Goal: Information Seeking & Learning: Learn about a topic

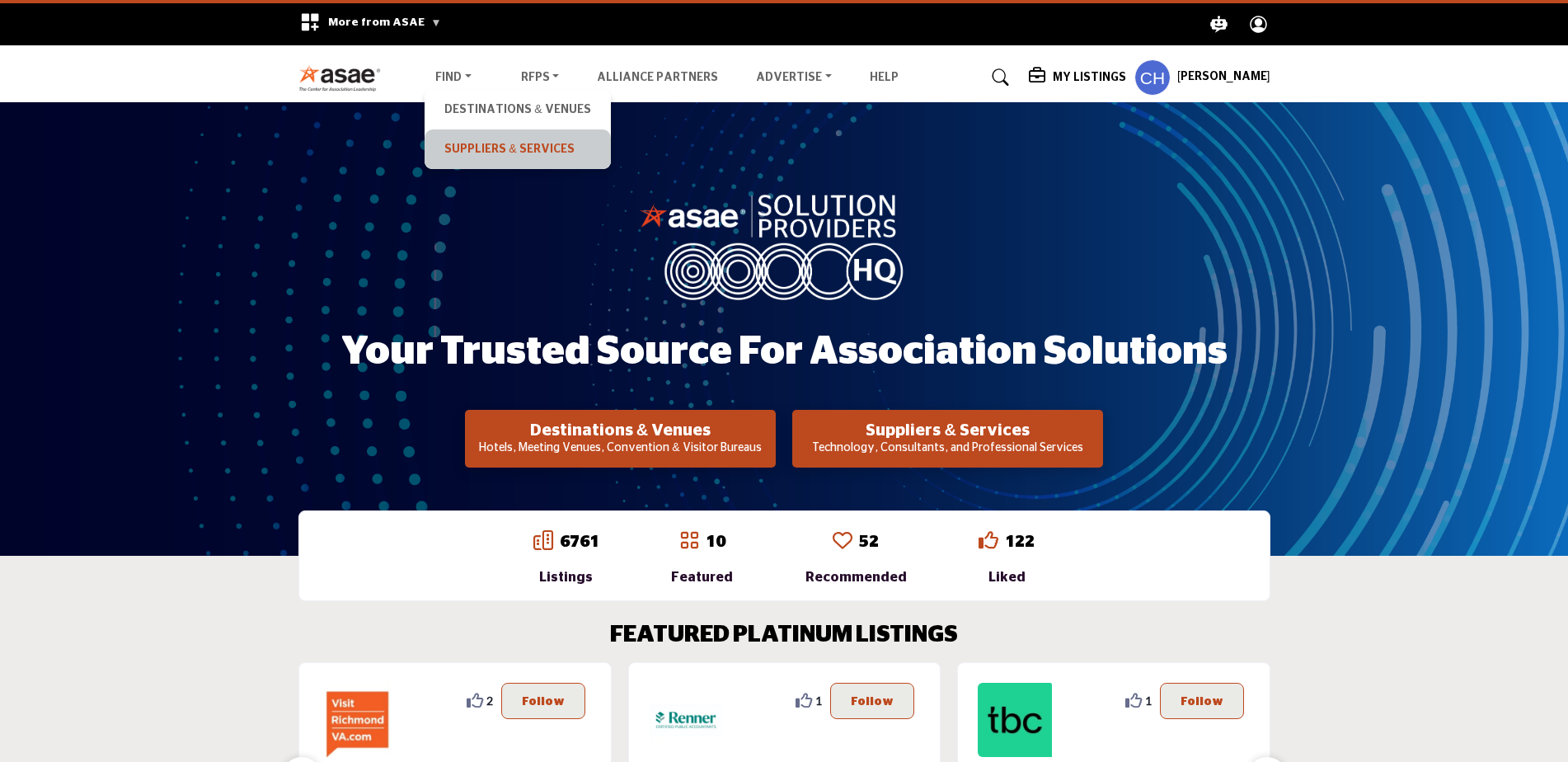
click at [482, 151] on link "Suppliers & Services" at bounding box center [517, 149] width 169 height 23
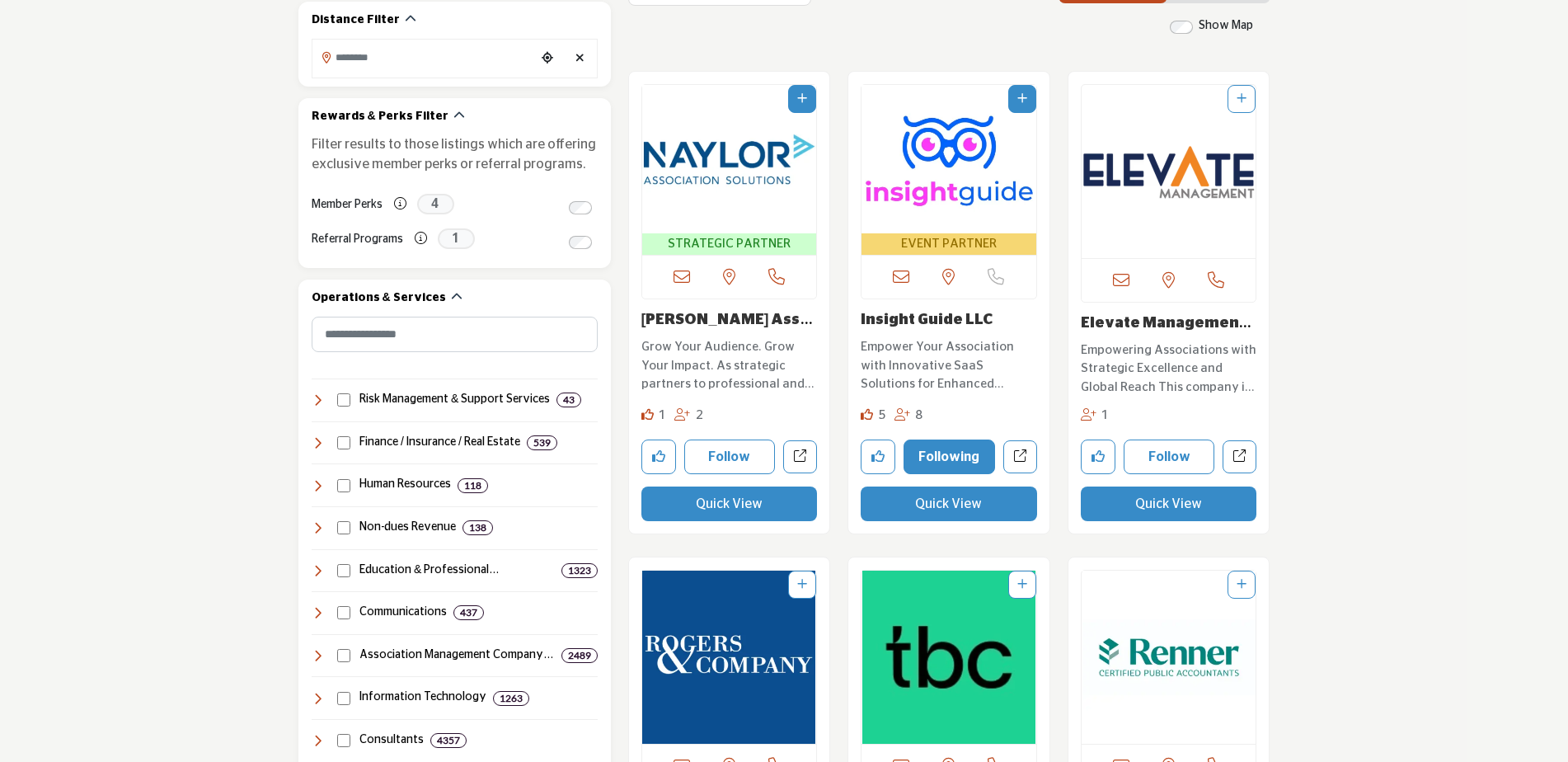
scroll to position [495, 0]
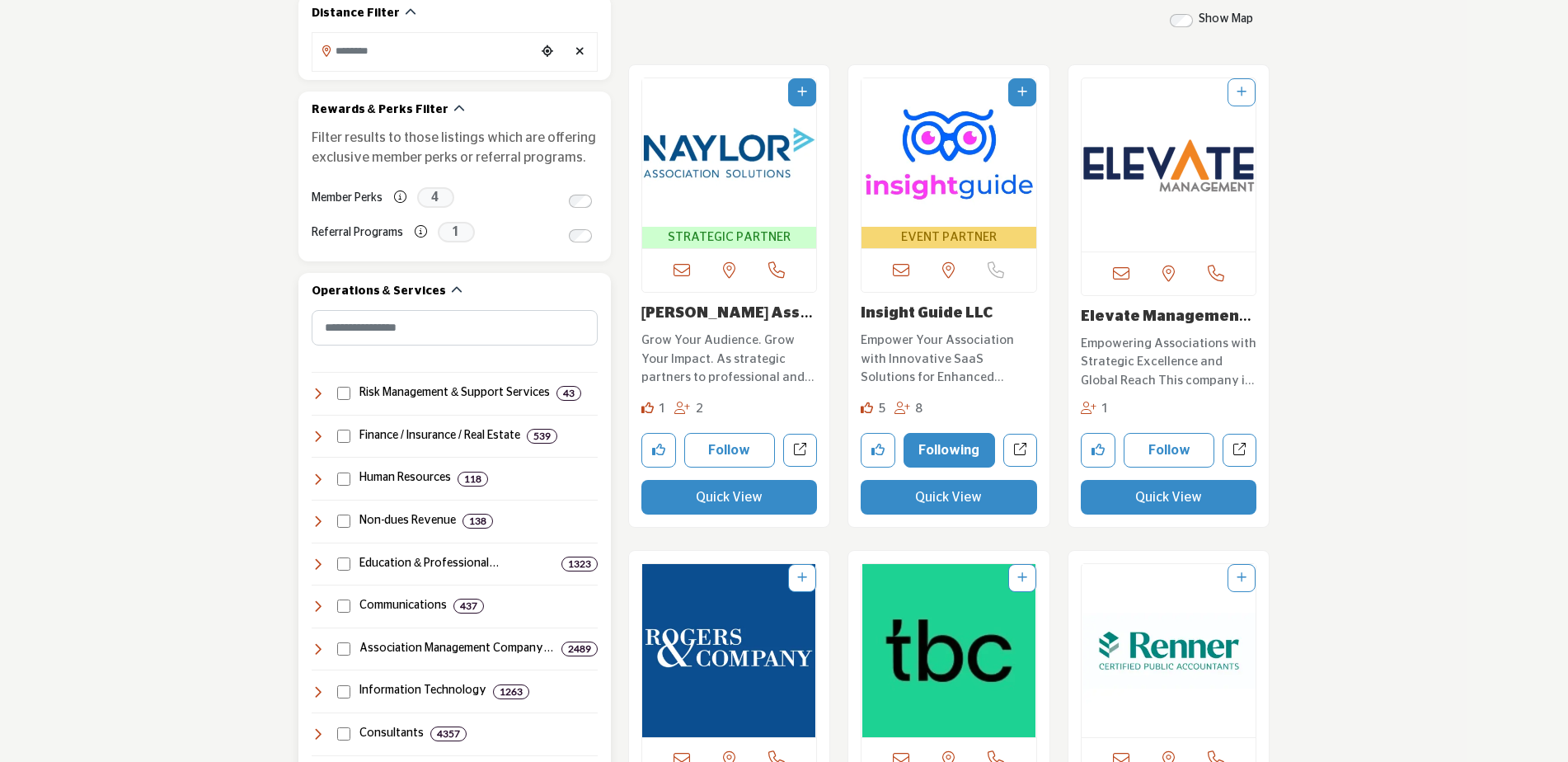
click at [313, 475] on icon at bounding box center [318, 479] width 13 height 13
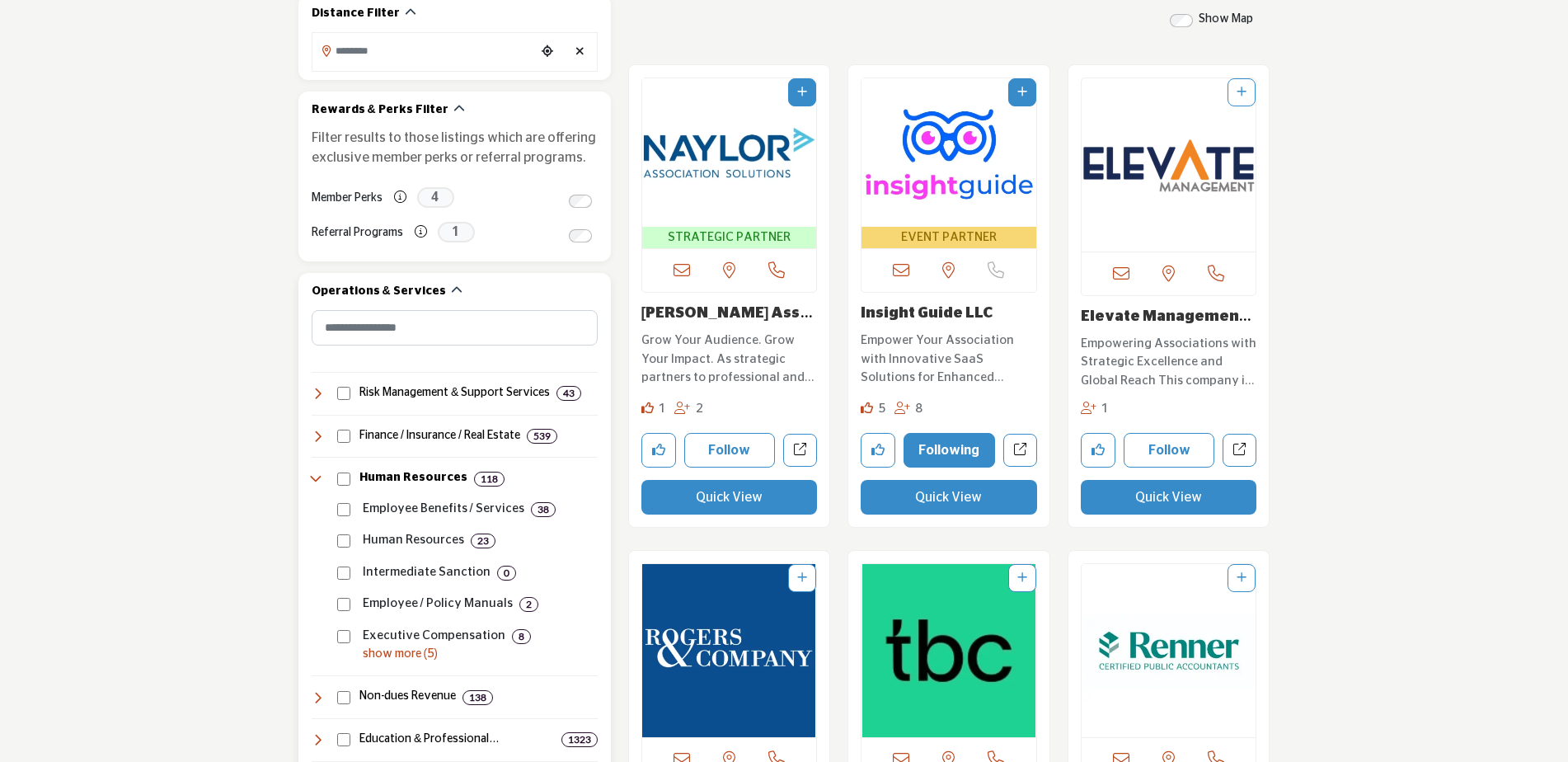
click at [409, 650] on p "show more (5)" at bounding box center [480, 654] width 235 height 17
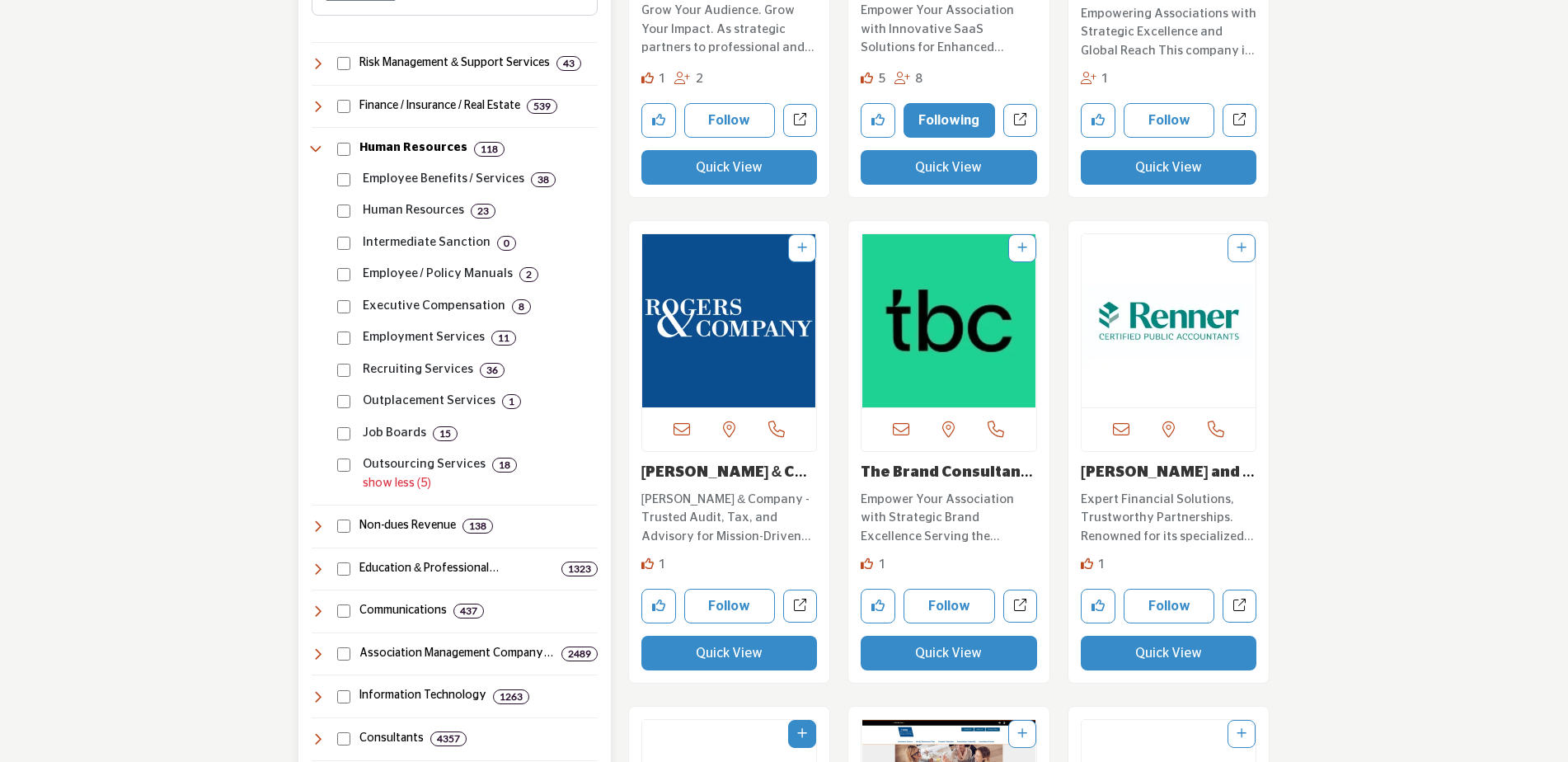
scroll to position [742, 0]
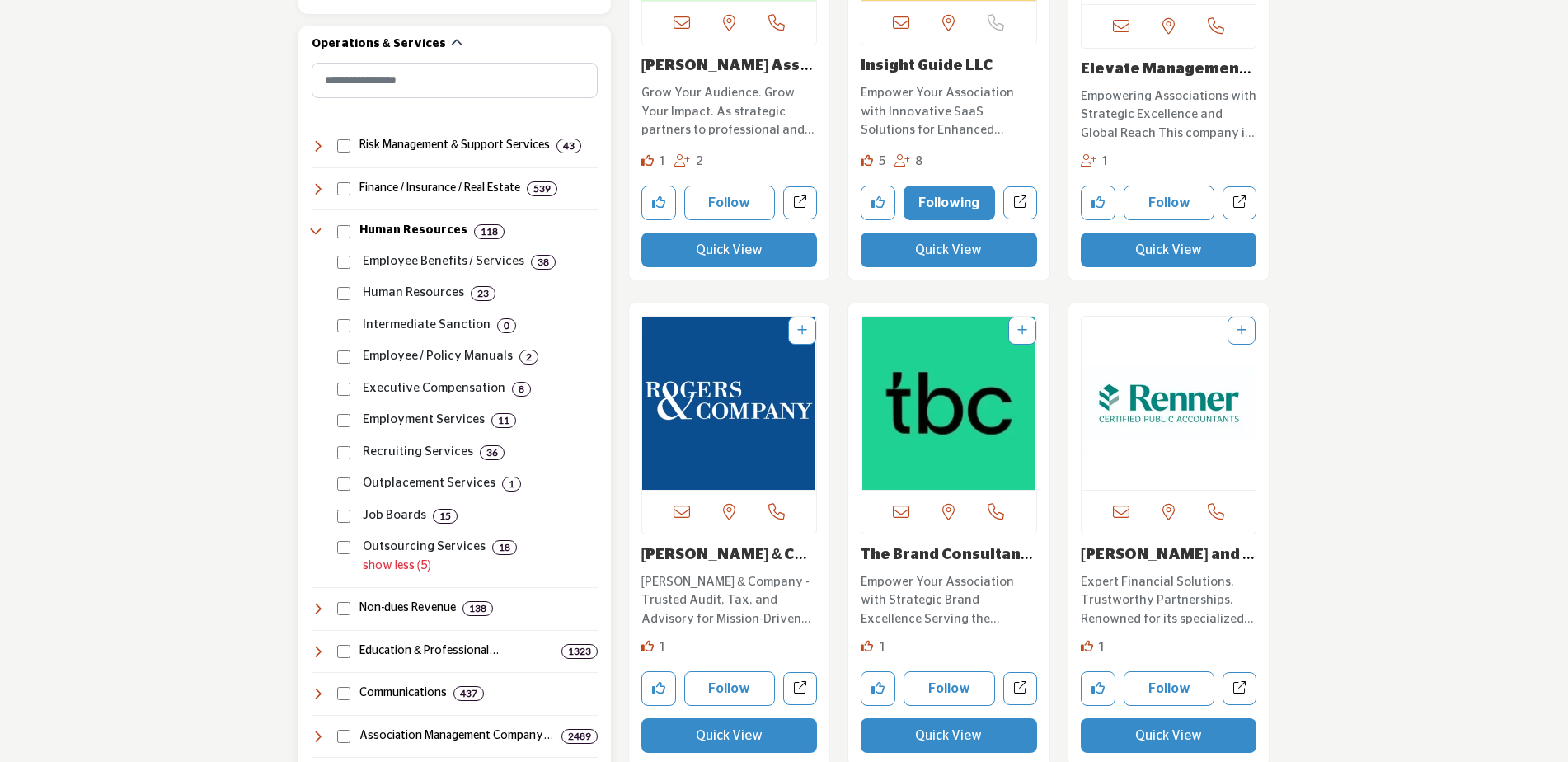
click at [322, 189] on icon at bounding box center [318, 189] width 13 height 13
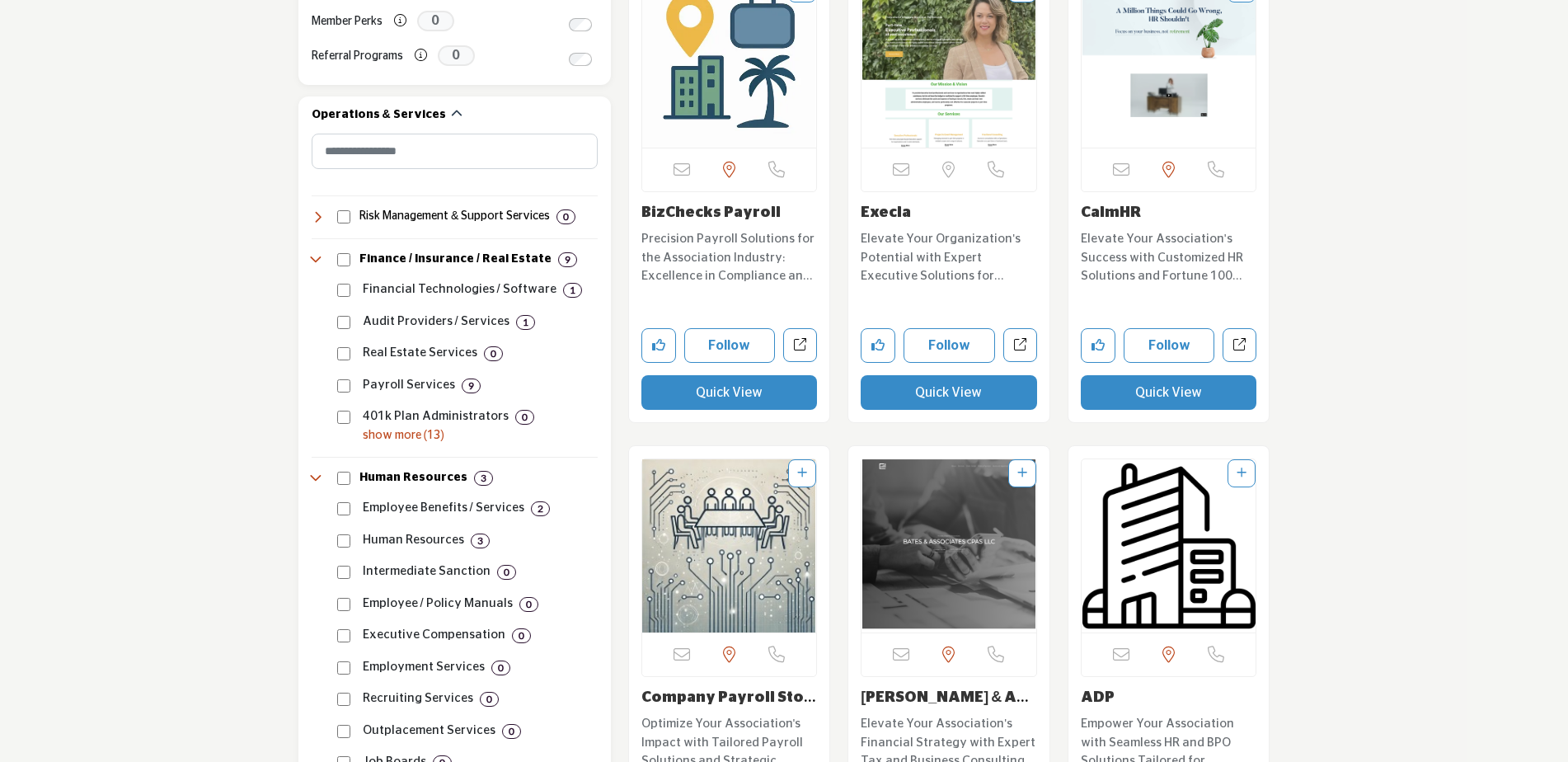
scroll to position [412, 0]
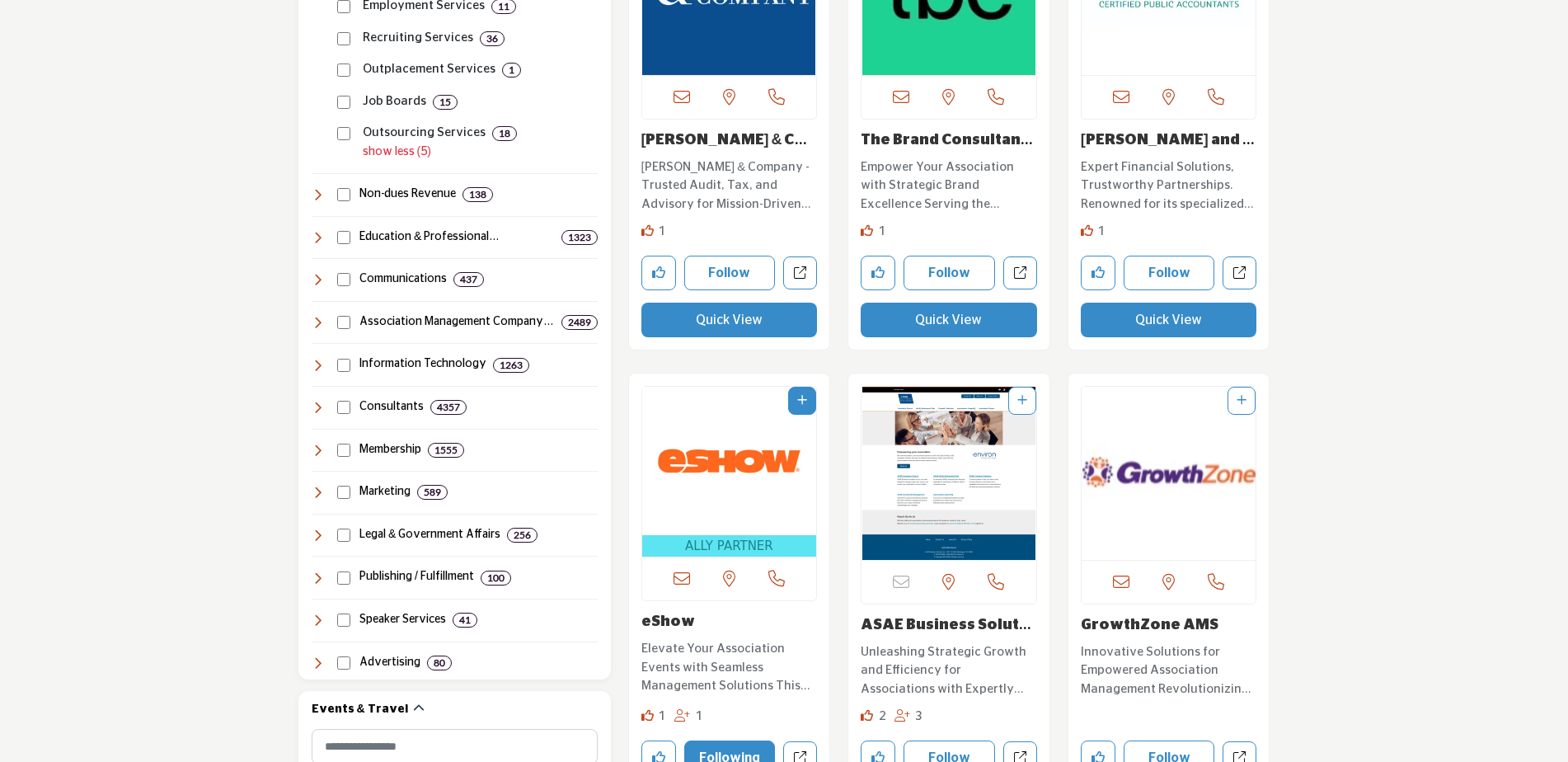
scroll to position [1567, 0]
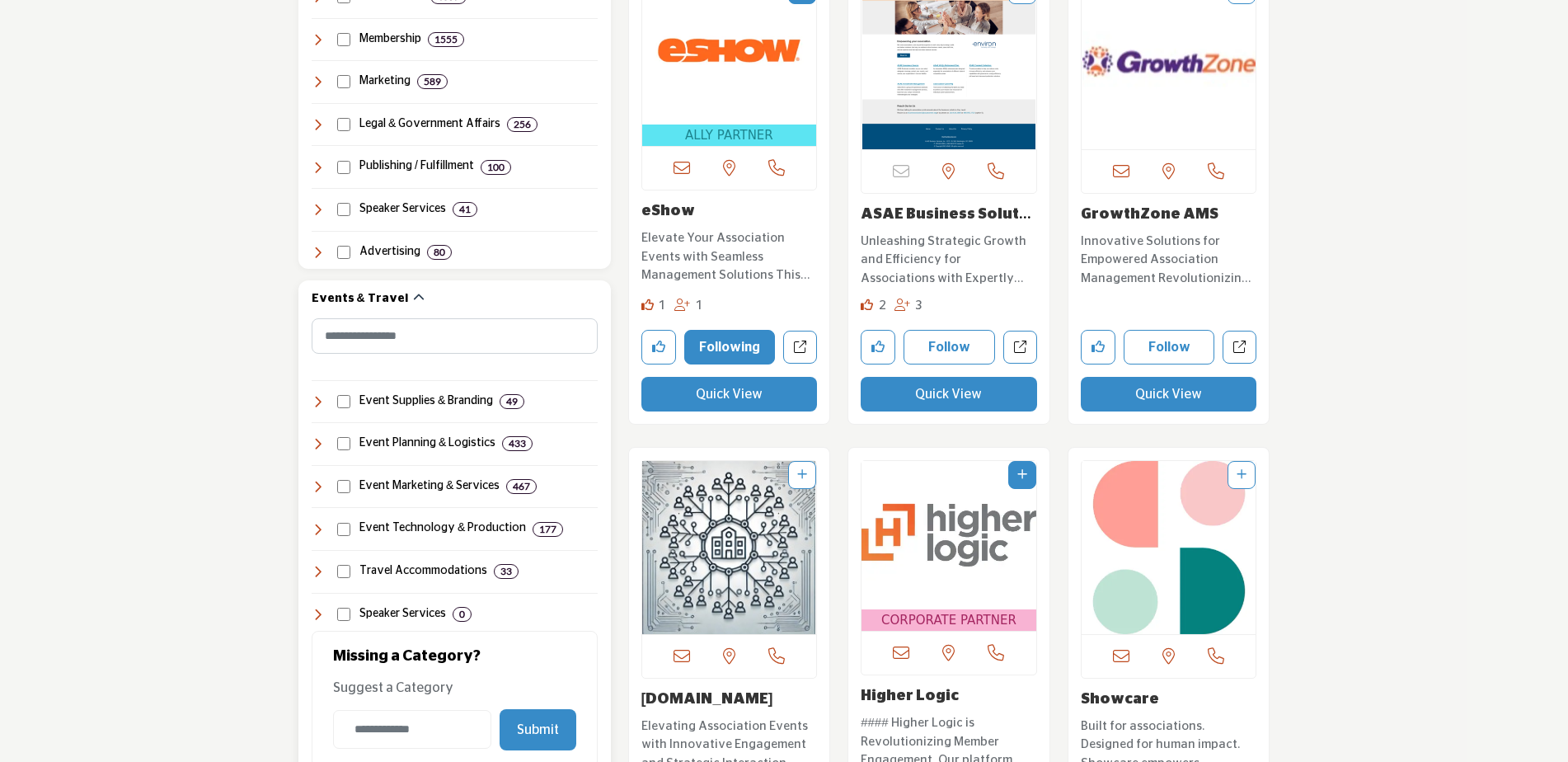
click at [318, 531] on icon at bounding box center [318, 530] width 13 height 13
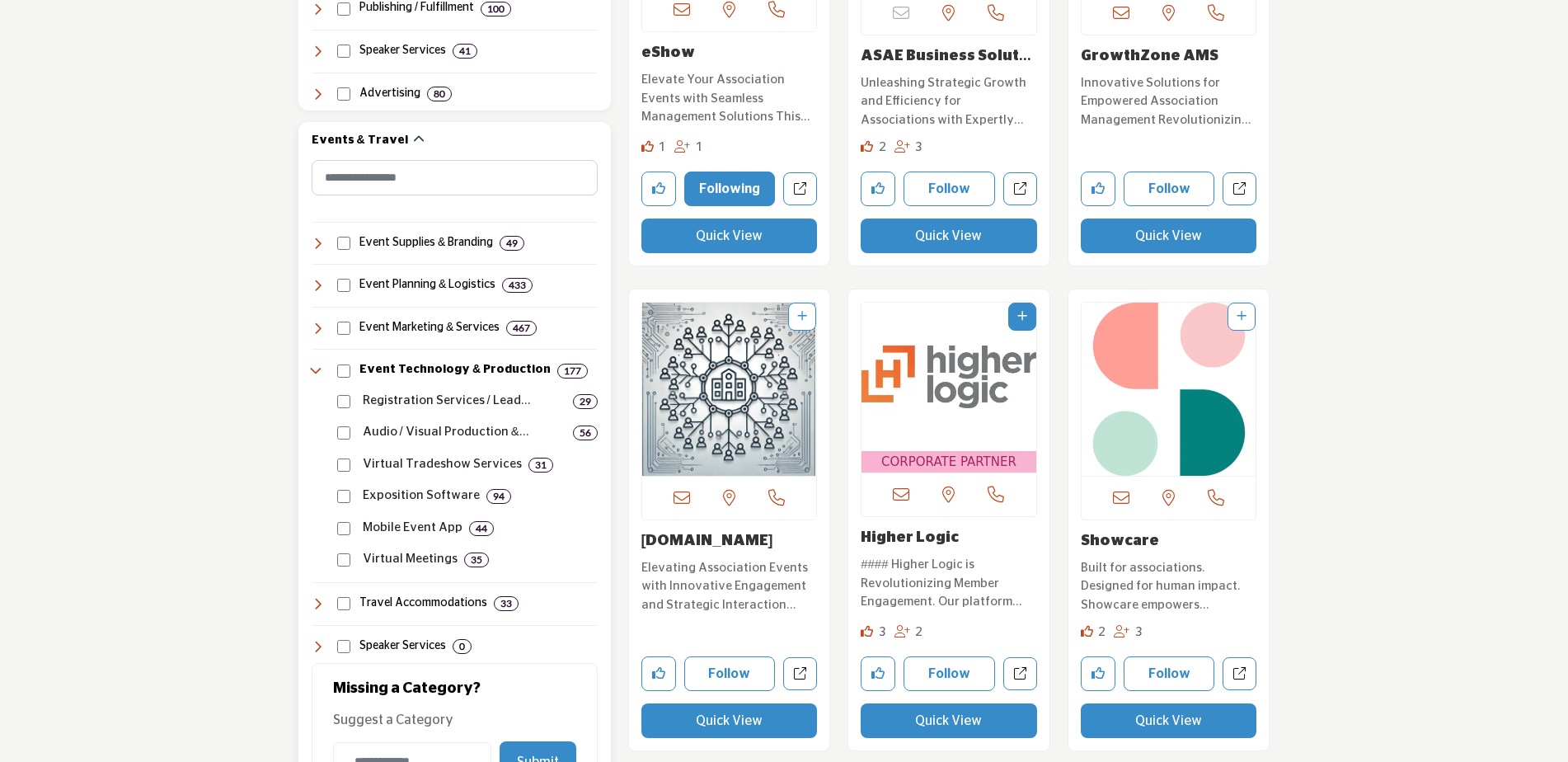
scroll to position [1732, 0]
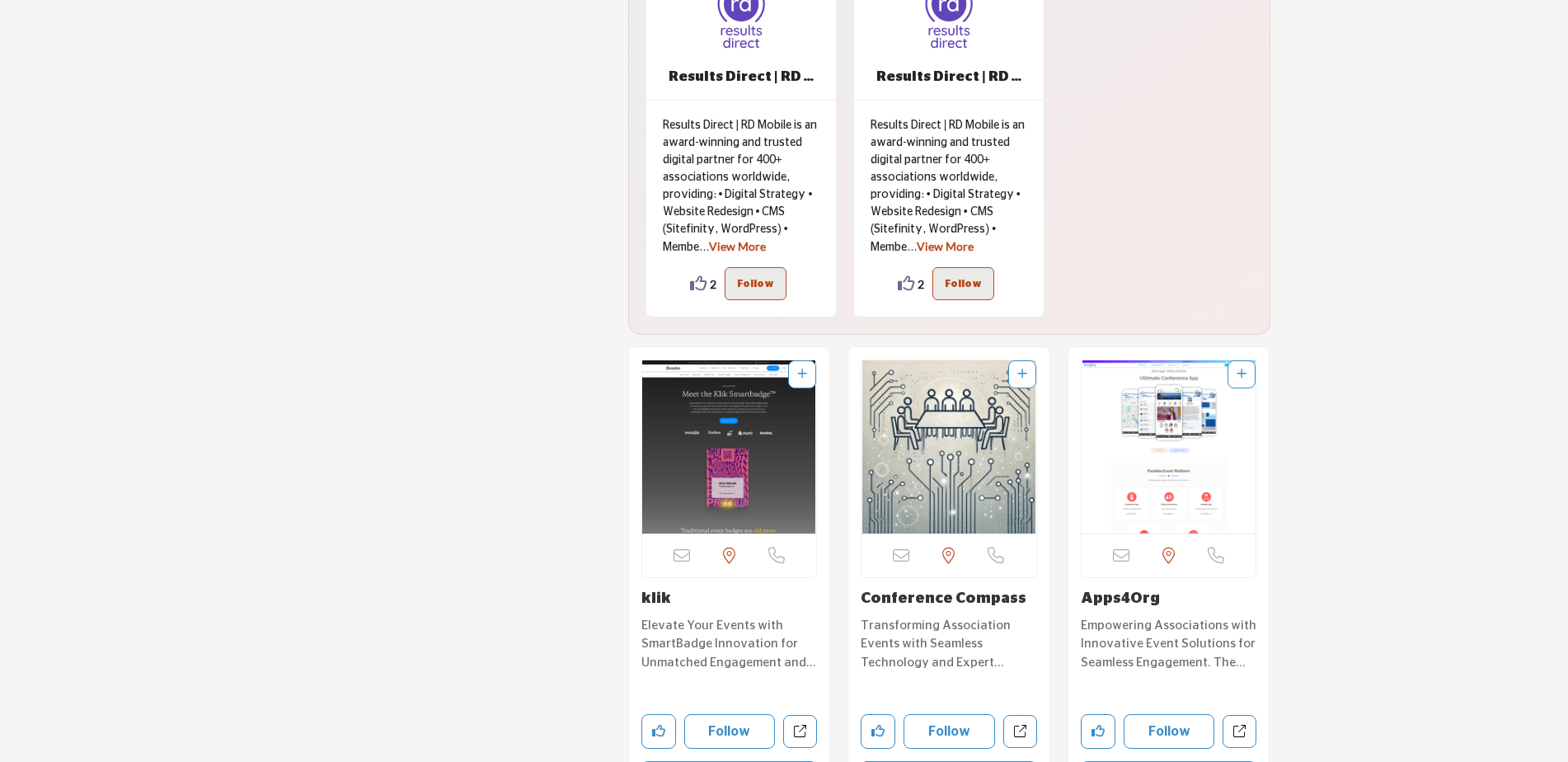
scroll to position [4290, 0]
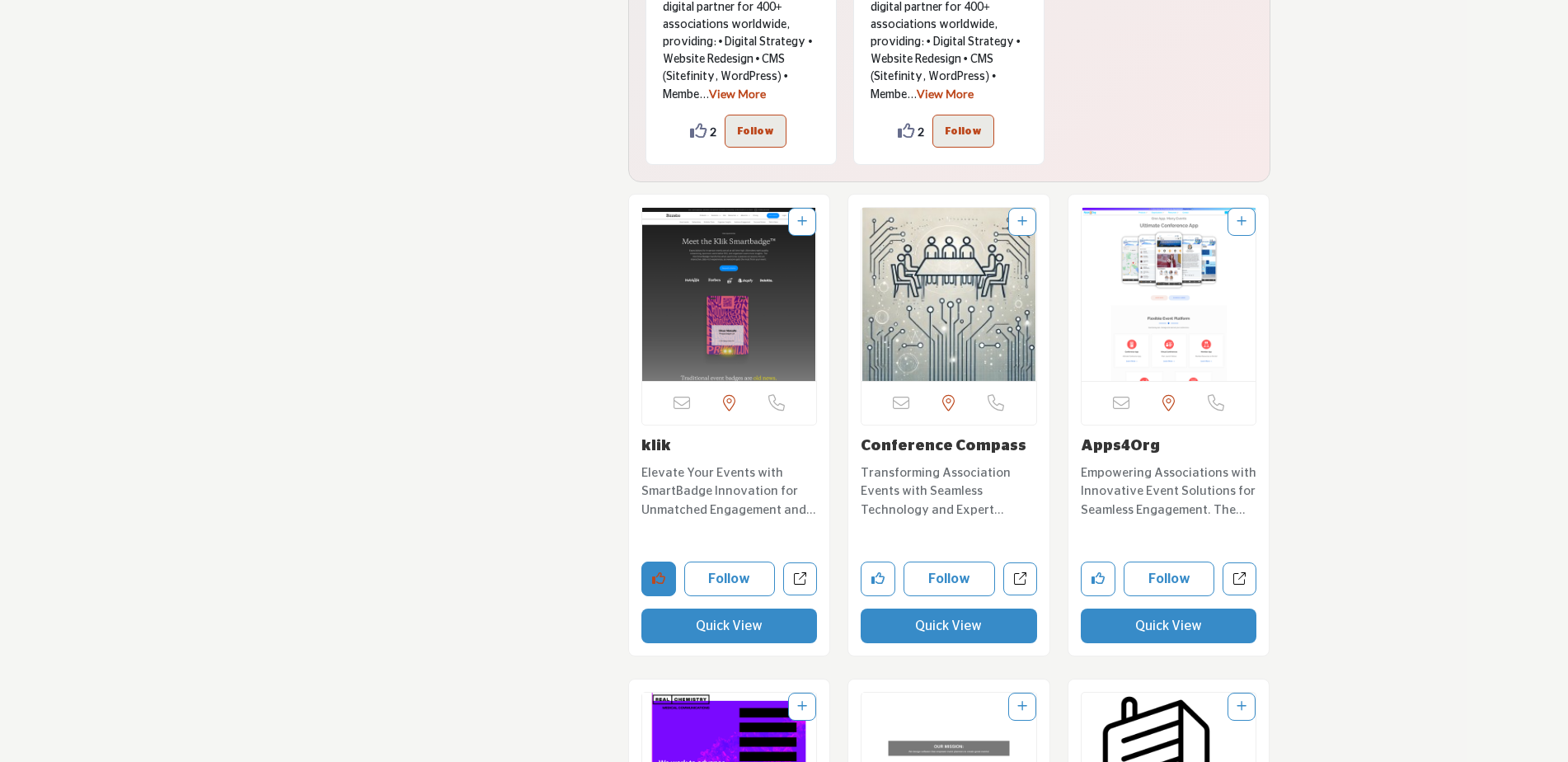
click at [663, 585] on icon "Like company" at bounding box center [658, 578] width 13 height 13
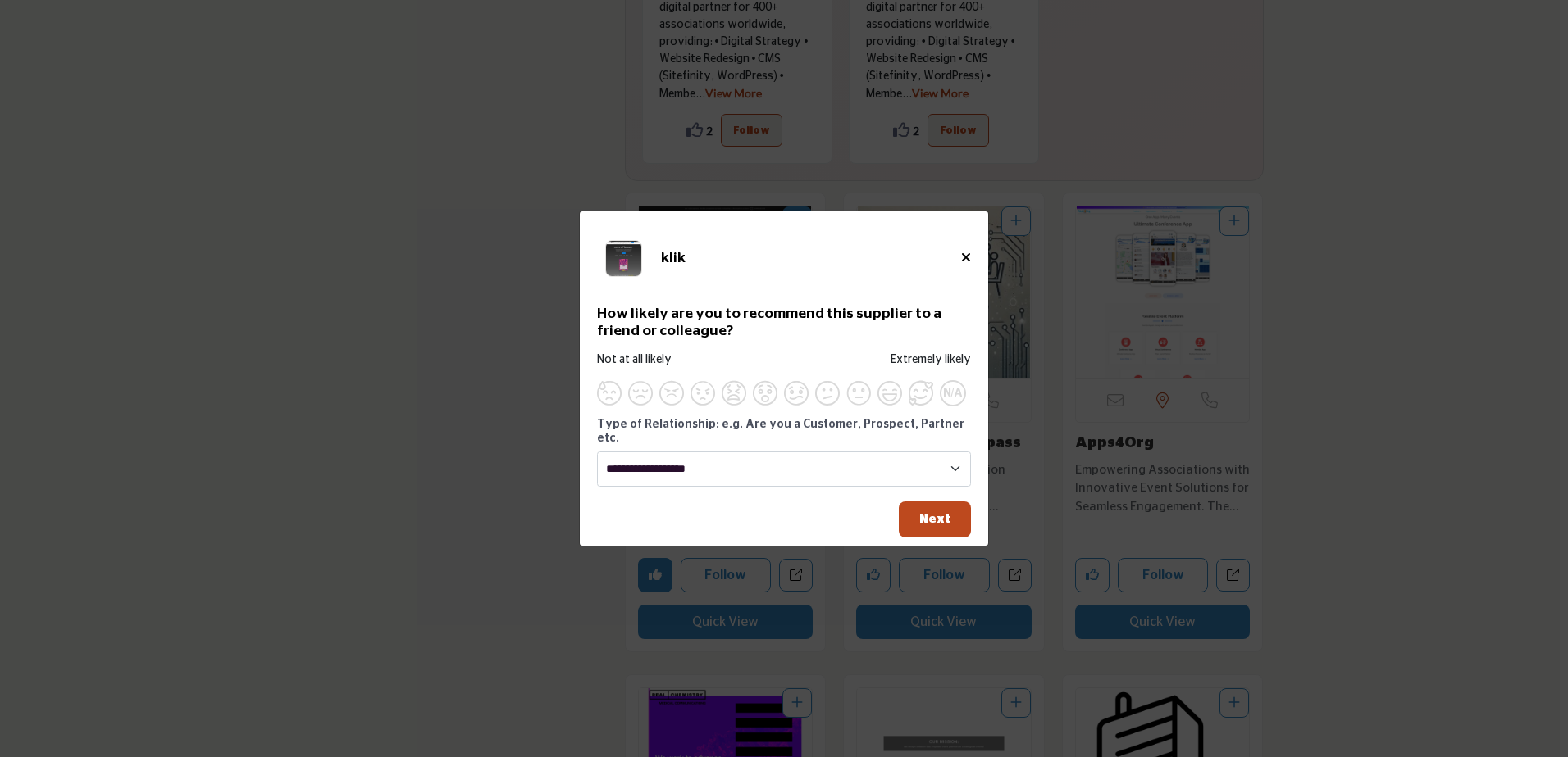
click at [959, 260] on h5 "klik" at bounding box center [811, 258] width 300 height 17
click at [964, 263] on icon "Close" at bounding box center [965, 257] width 10 height 13
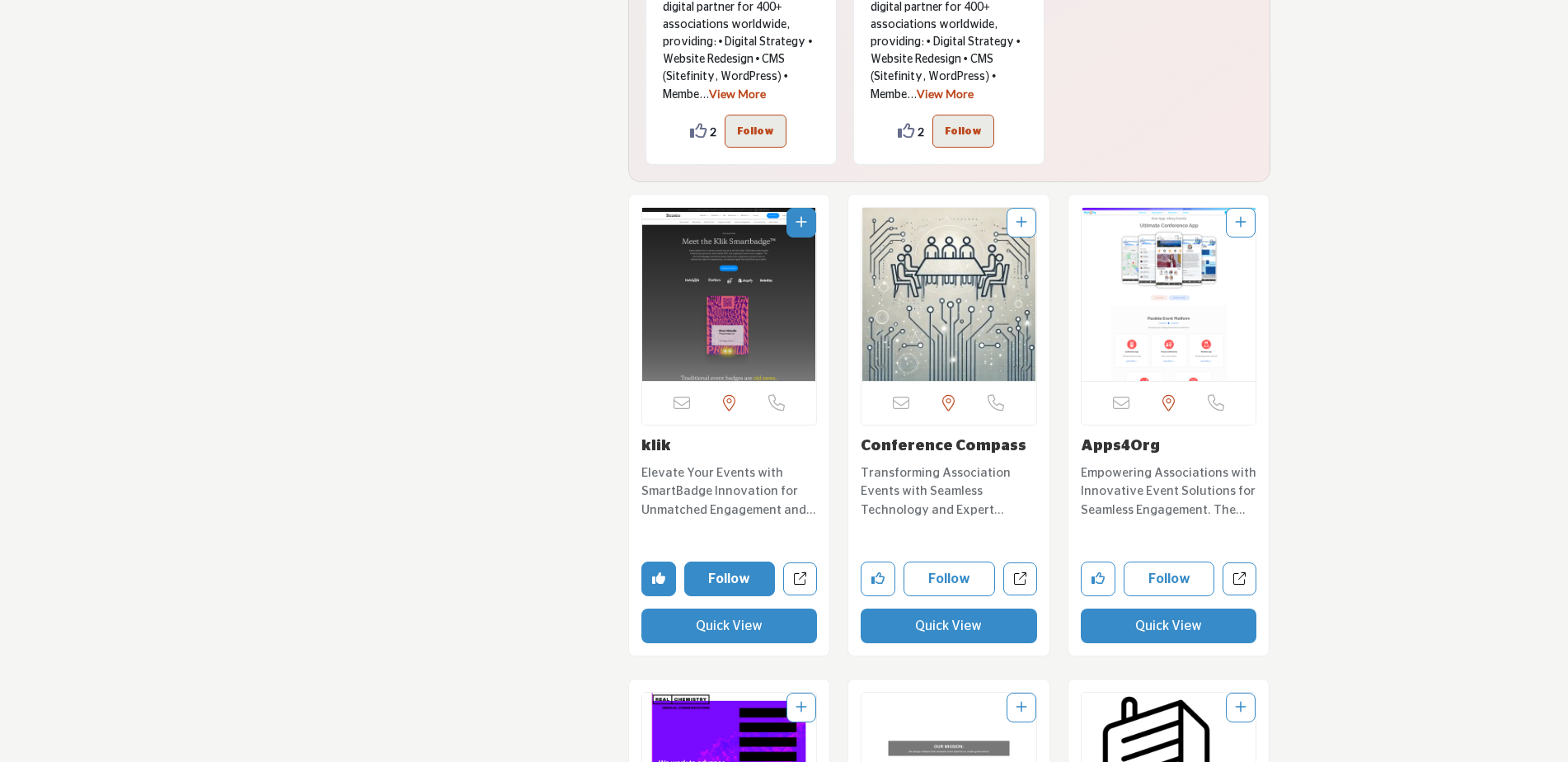
click at [742, 575] on button "Follow" at bounding box center [730, 578] width 92 height 35
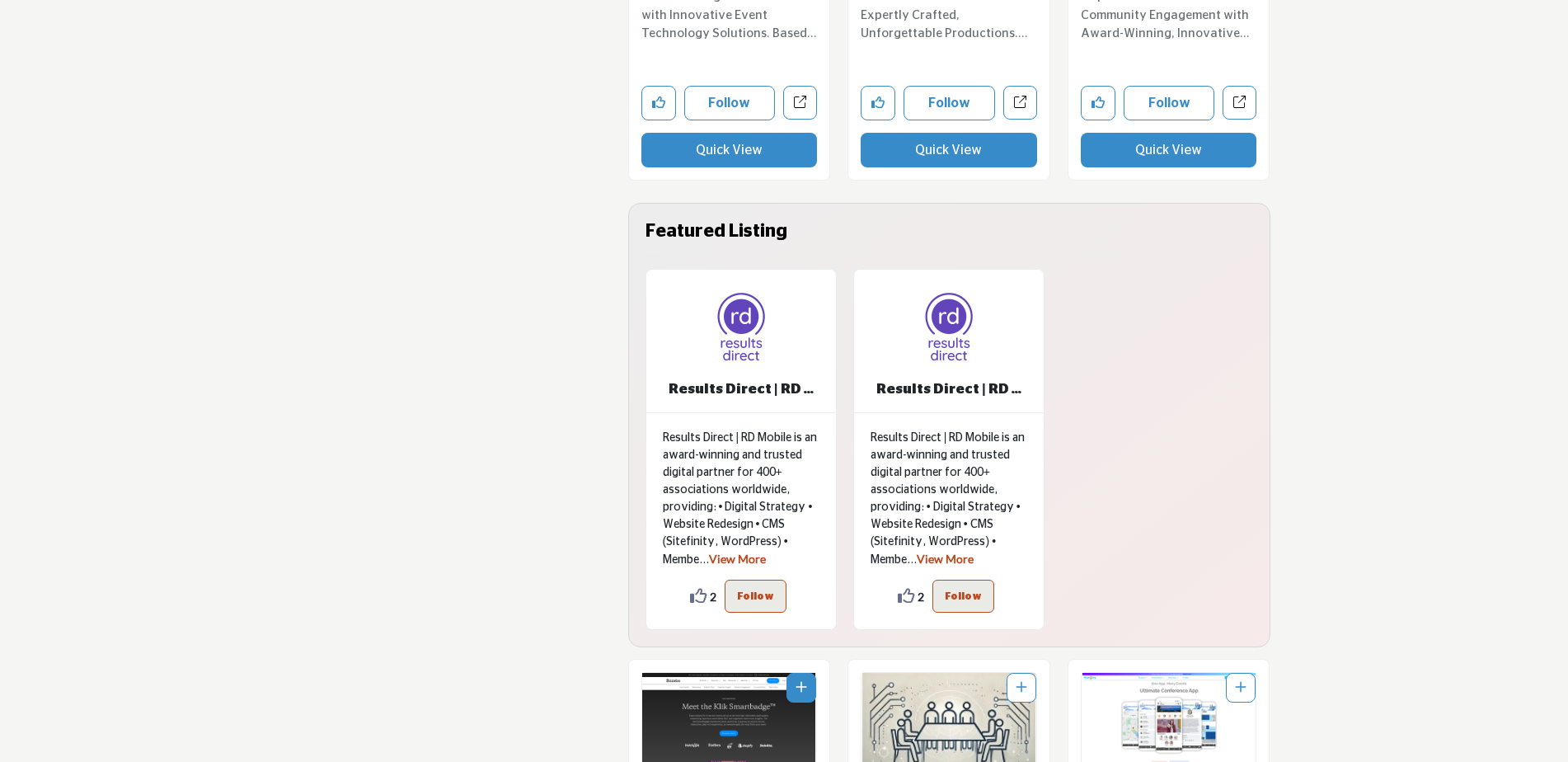
scroll to position [4207, 0]
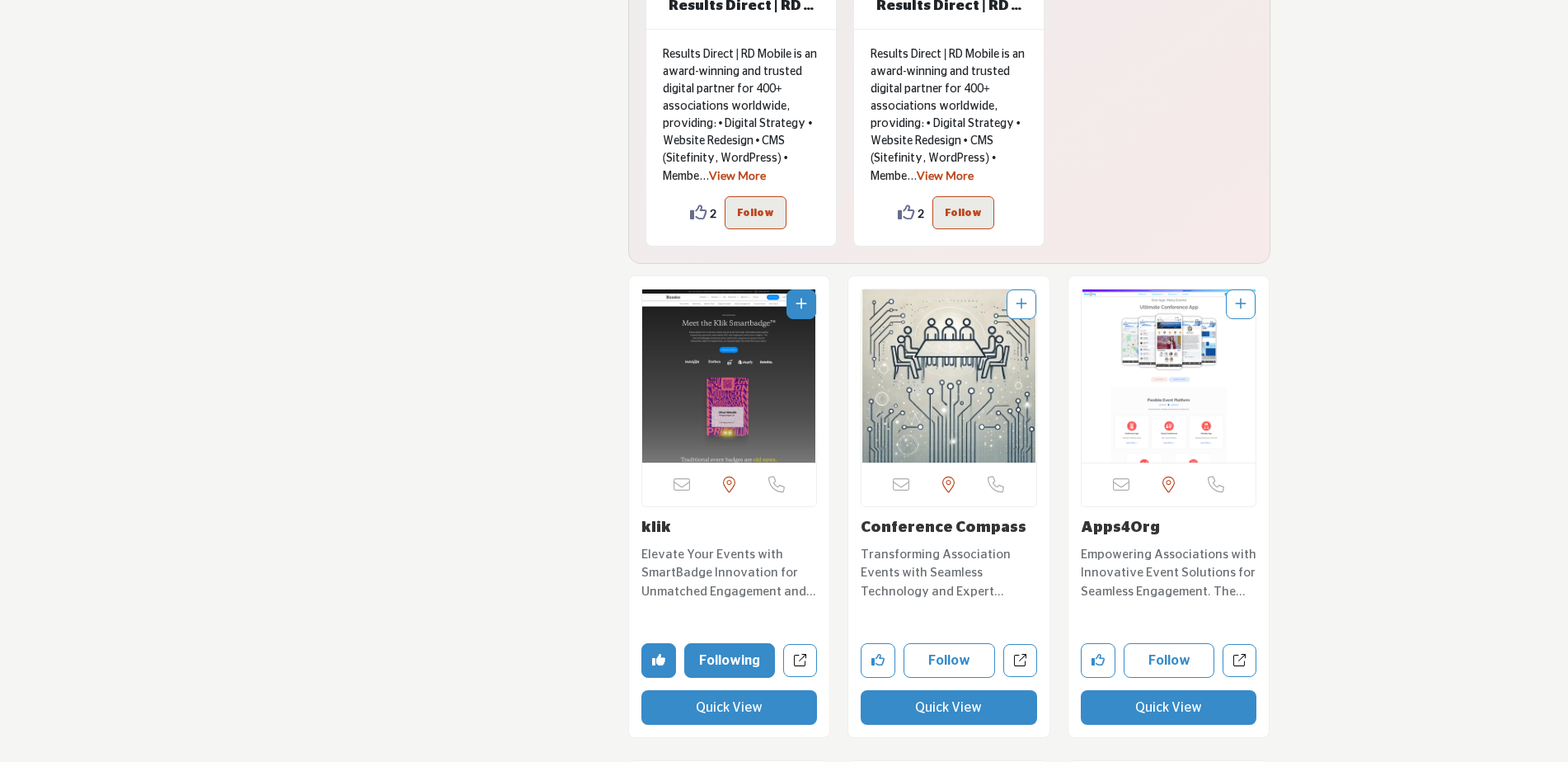
click at [658, 533] on link "klik" at bounding box center [657, 528] width 30 height 15
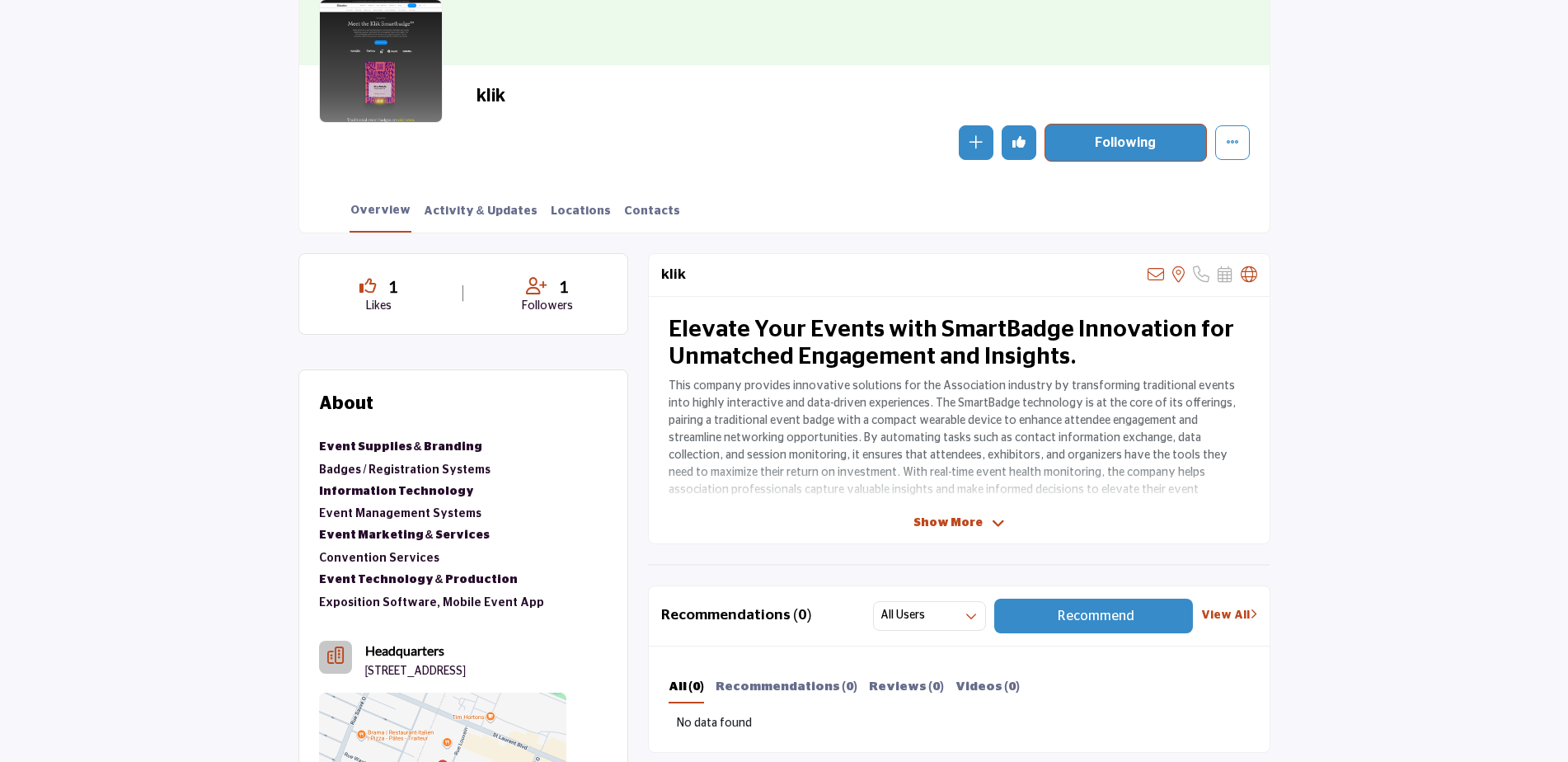
scroll to position [247, 0]
click at [968, 514] on span "Show More" at bounding box center [948, 522] width 69 height 17
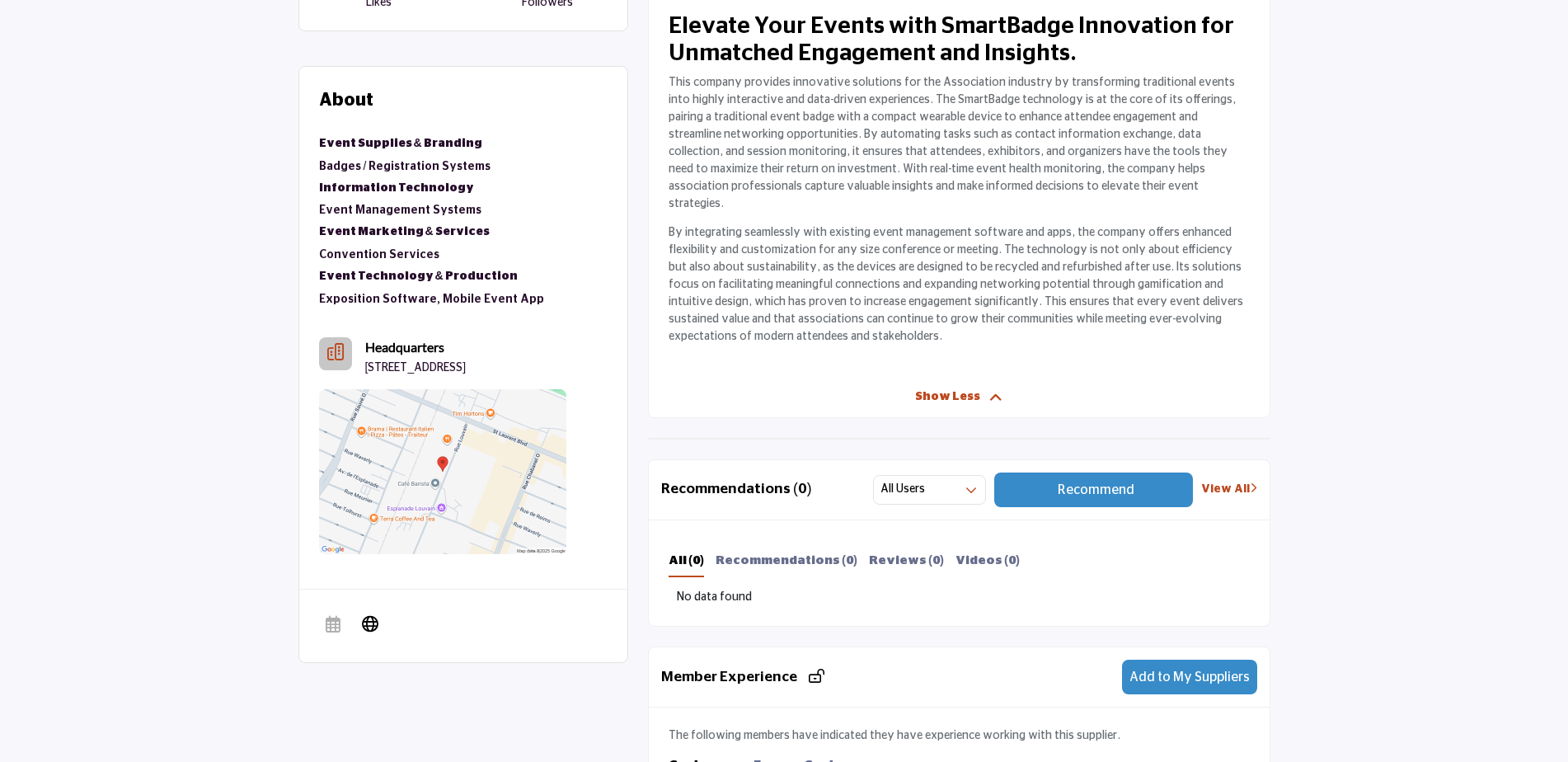
scroll to position [660, 0]
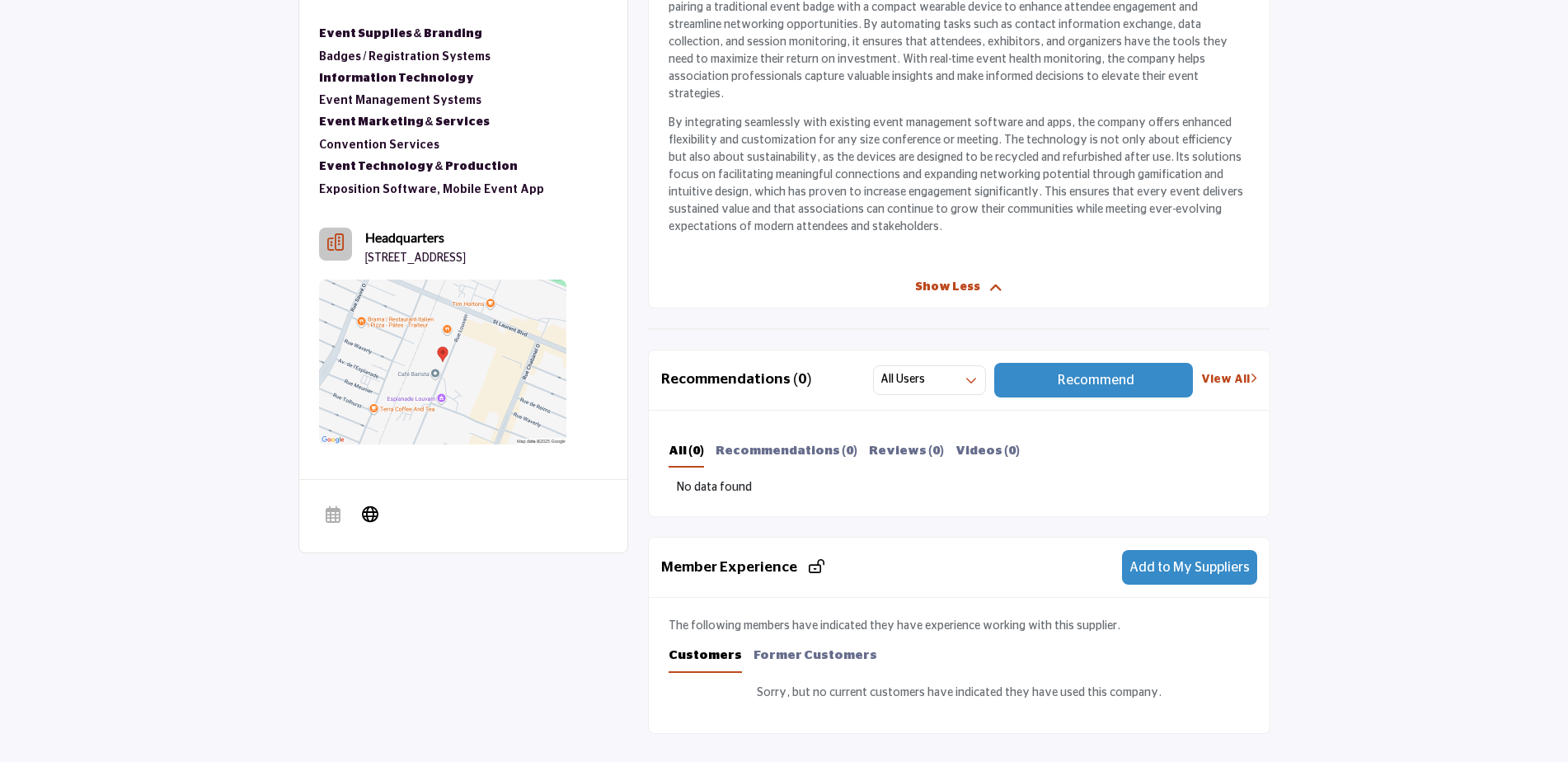
click at [1197, 560] on span "Add to My Suppliers" at bounding box center [1190, 567] width 120 height 13
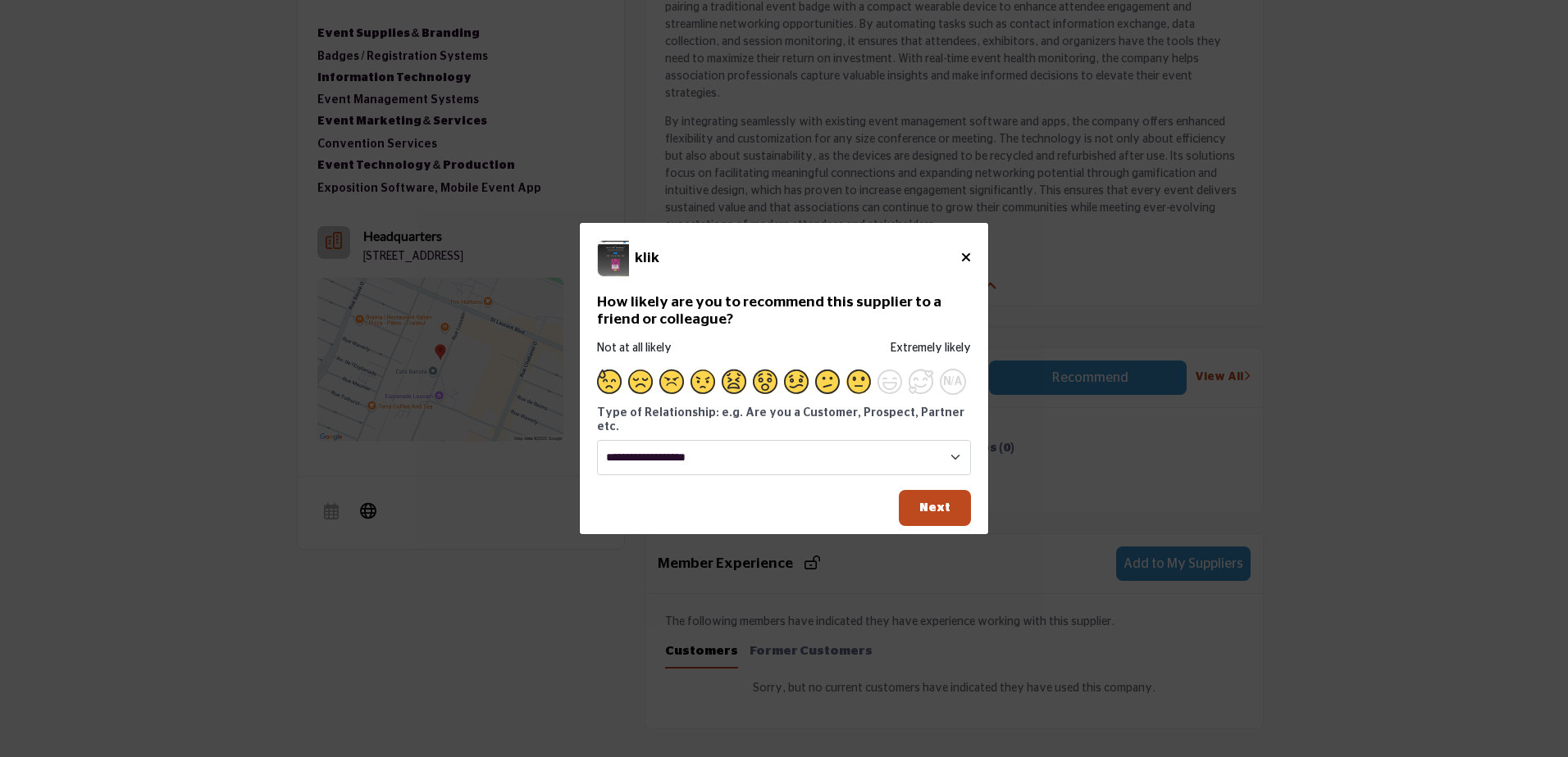
click at [864, 386] on span "Supplier Rating and Recommendation Modal for klik" at bounding box center [858, 382] width 24 height 24
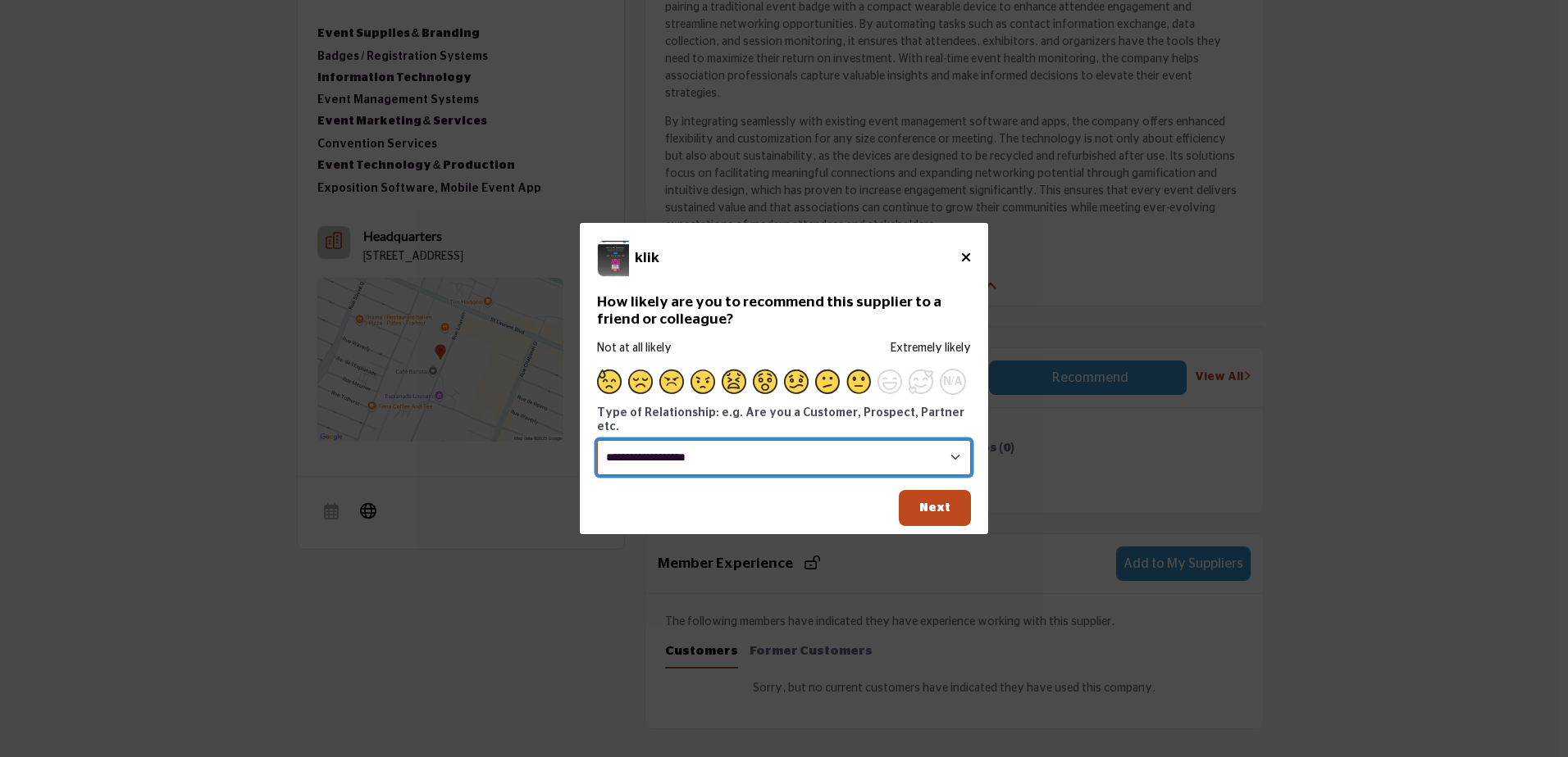
click at [834, 448] on select "**********" at bounding box center [784, 458] width 374 height 35
select select "********"
click at [597, 440] on select "**********" at bounding box center [784, 458] width 374 height 35
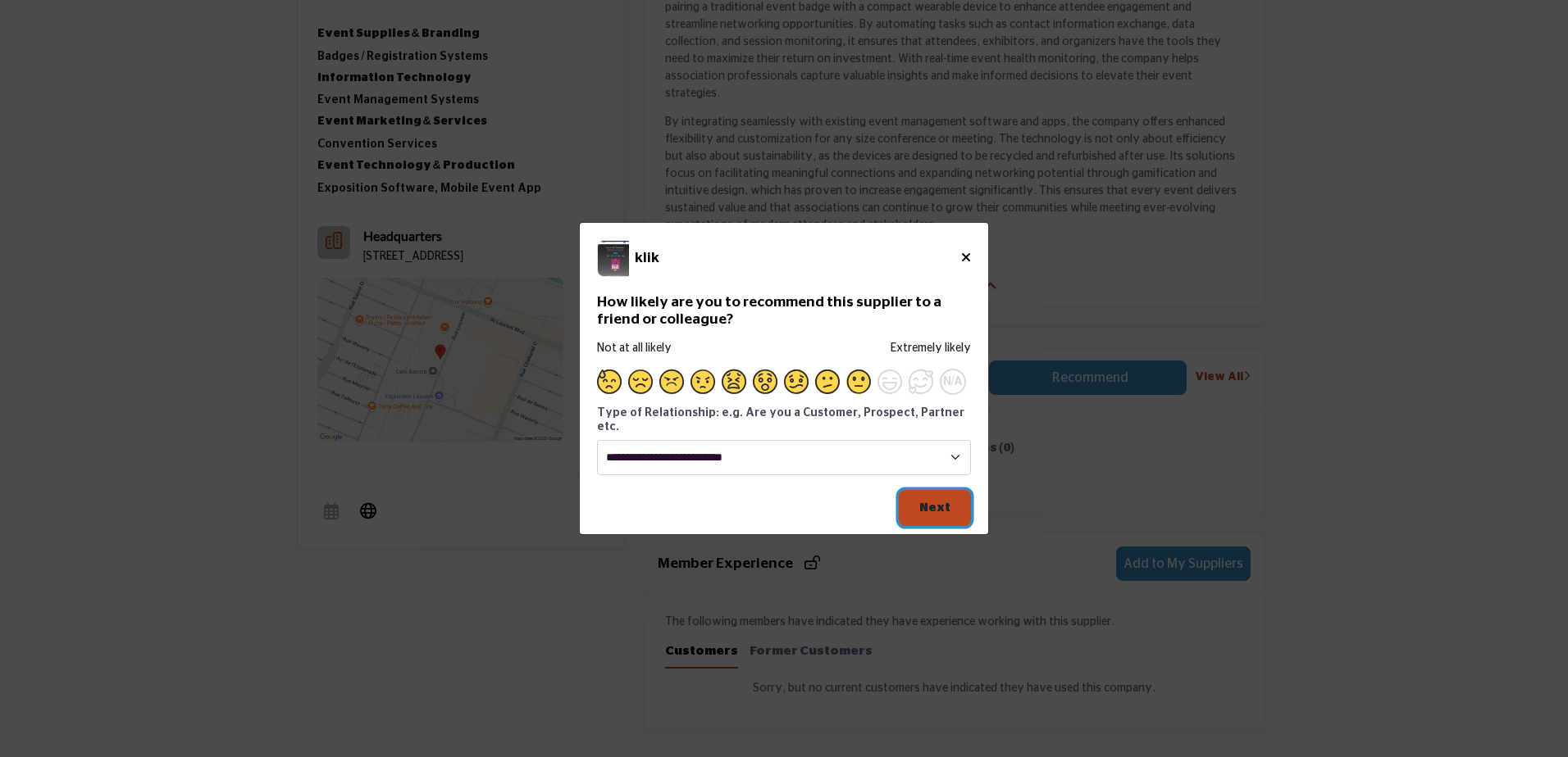
click at [949, 502] on span "Next" at bounding box center [934, 507] width 31 height 12
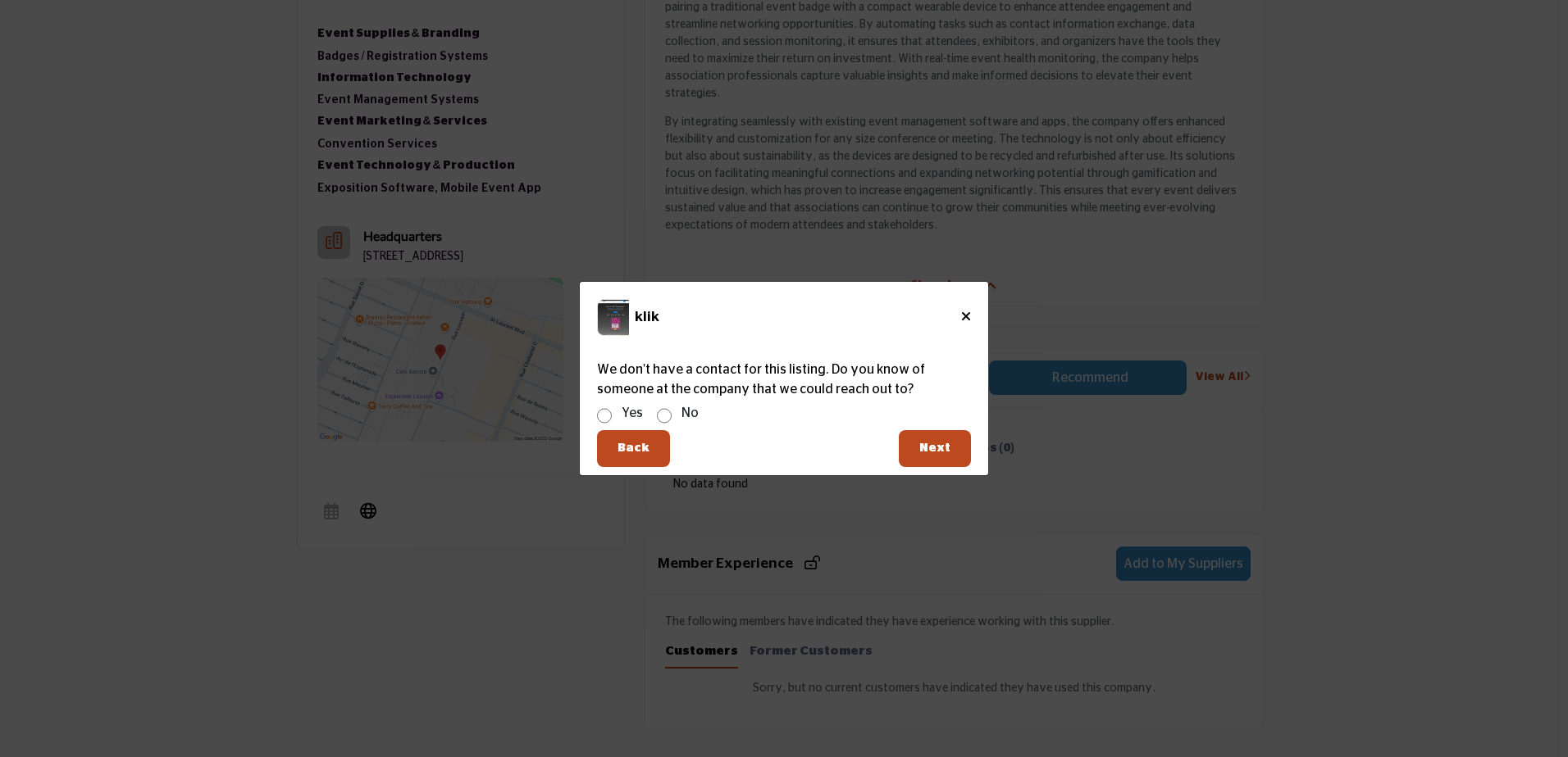
click at [976, 448] on div "klik How likely are you to recommend this supplier to a friend or colleague? No…" at bounding box center [784, 379] width 408 height 194
click at [934, 451] on span "Next" at bounding box center [934, 447] width 31 height 12
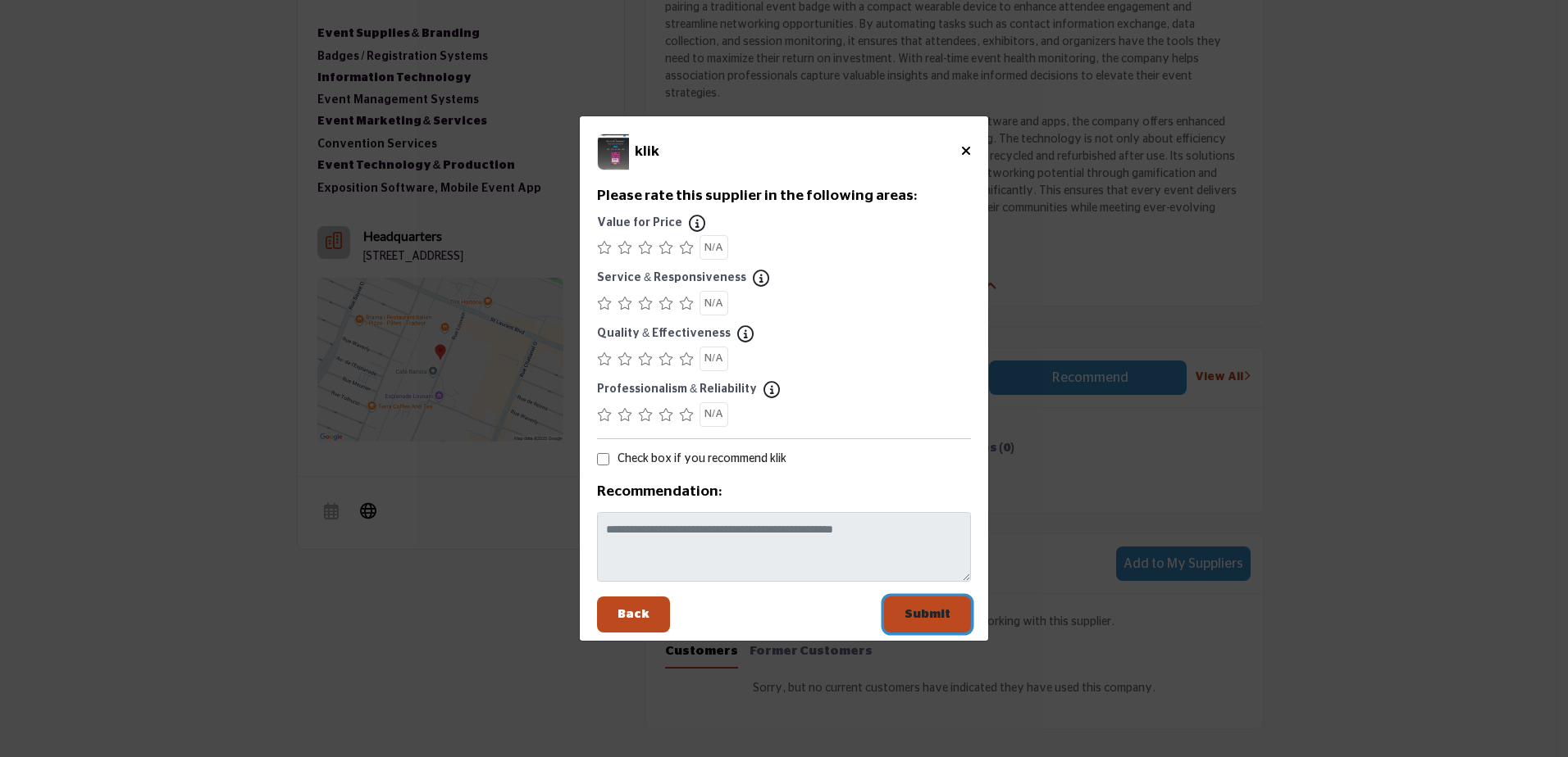
click at [934, 605] on button "Submit" at bounding box center [927, 615] width 87 height 37
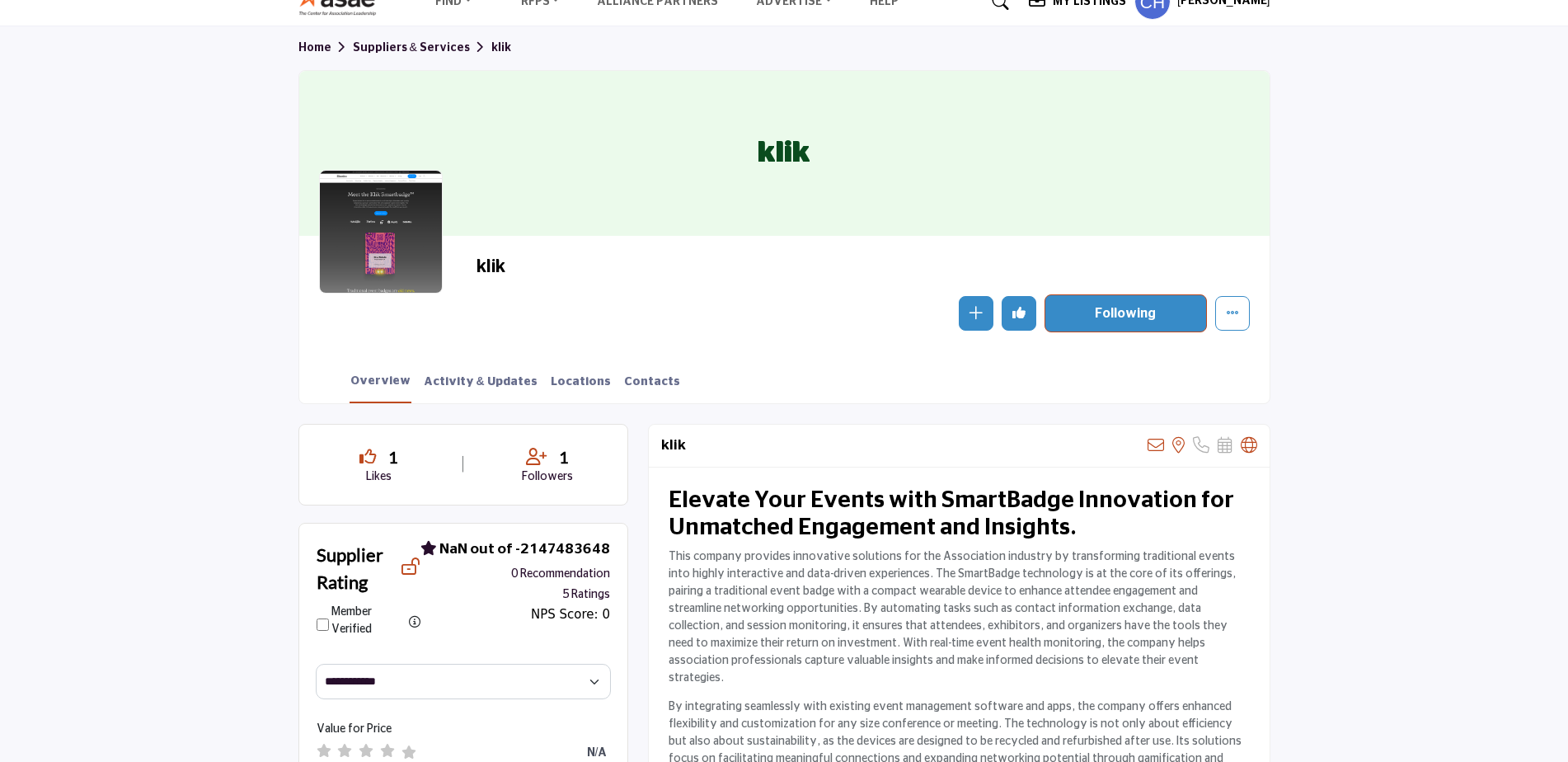
scroll to position [0, 0]
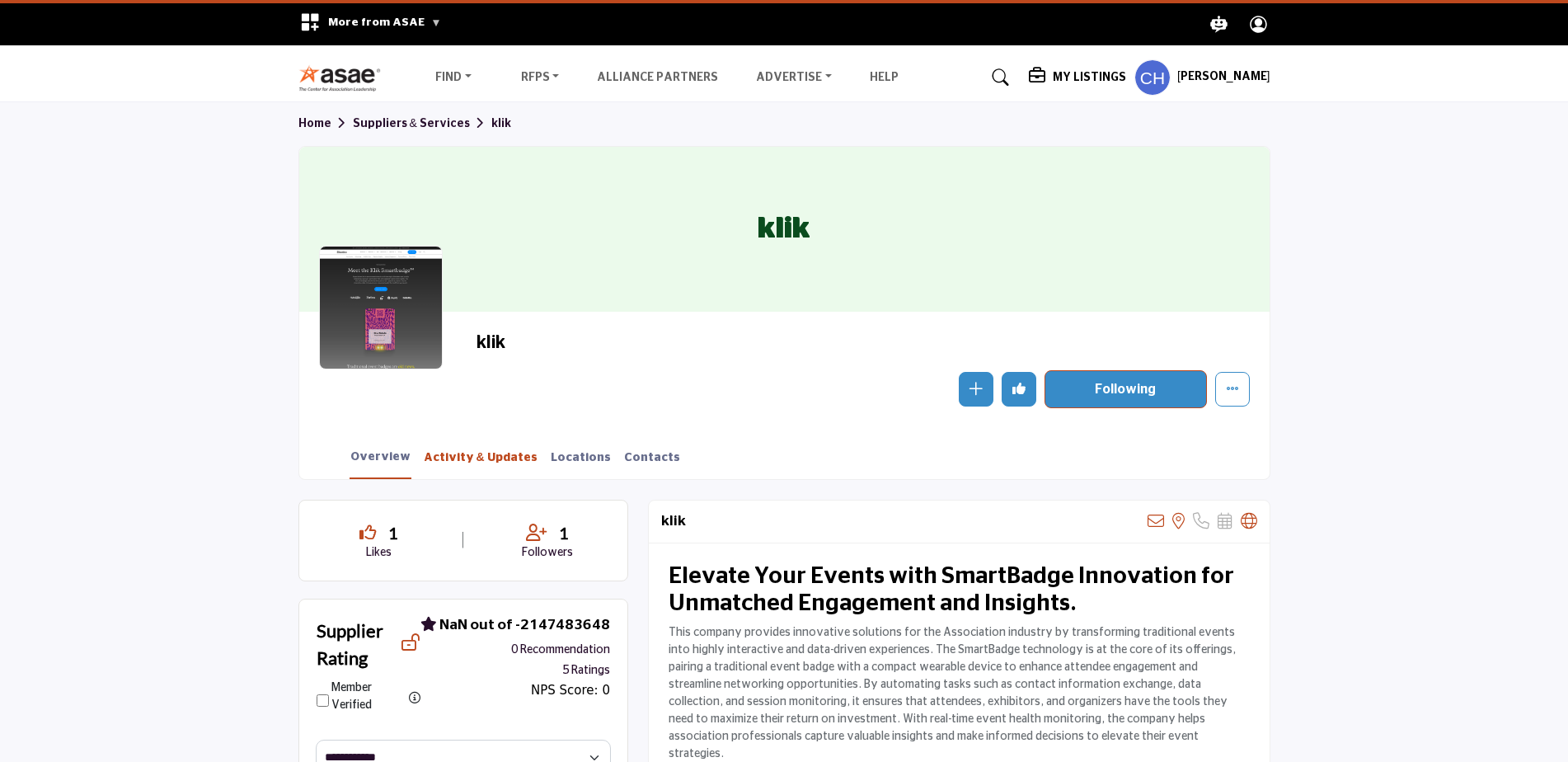
click at [484, 453] on link "Activity & Updates" at bounding box center [480, 464] width 115 height 29
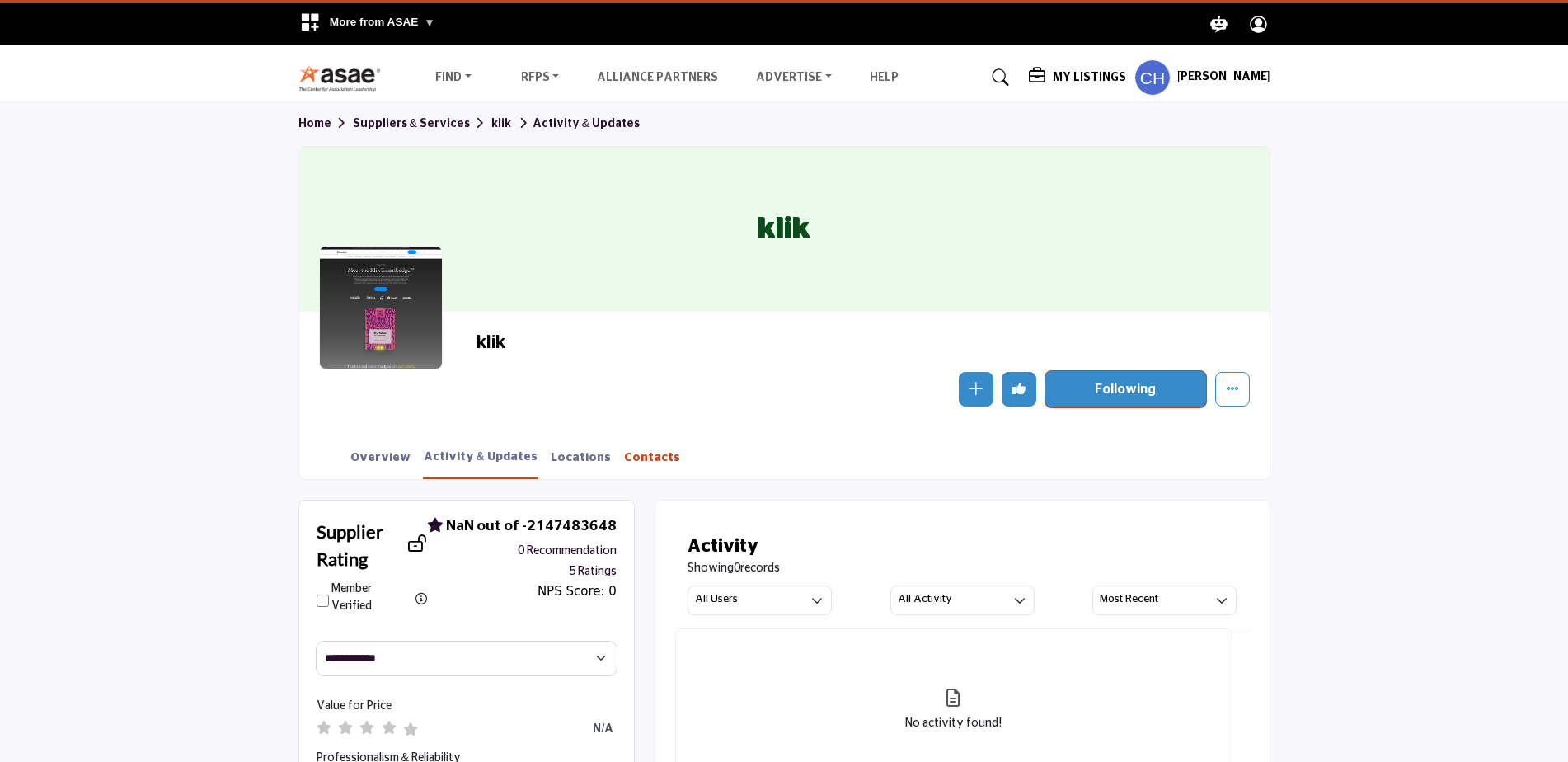
click at [623, 456] on link "Contacts" at bounding box center [652, 464] width 58 height 29
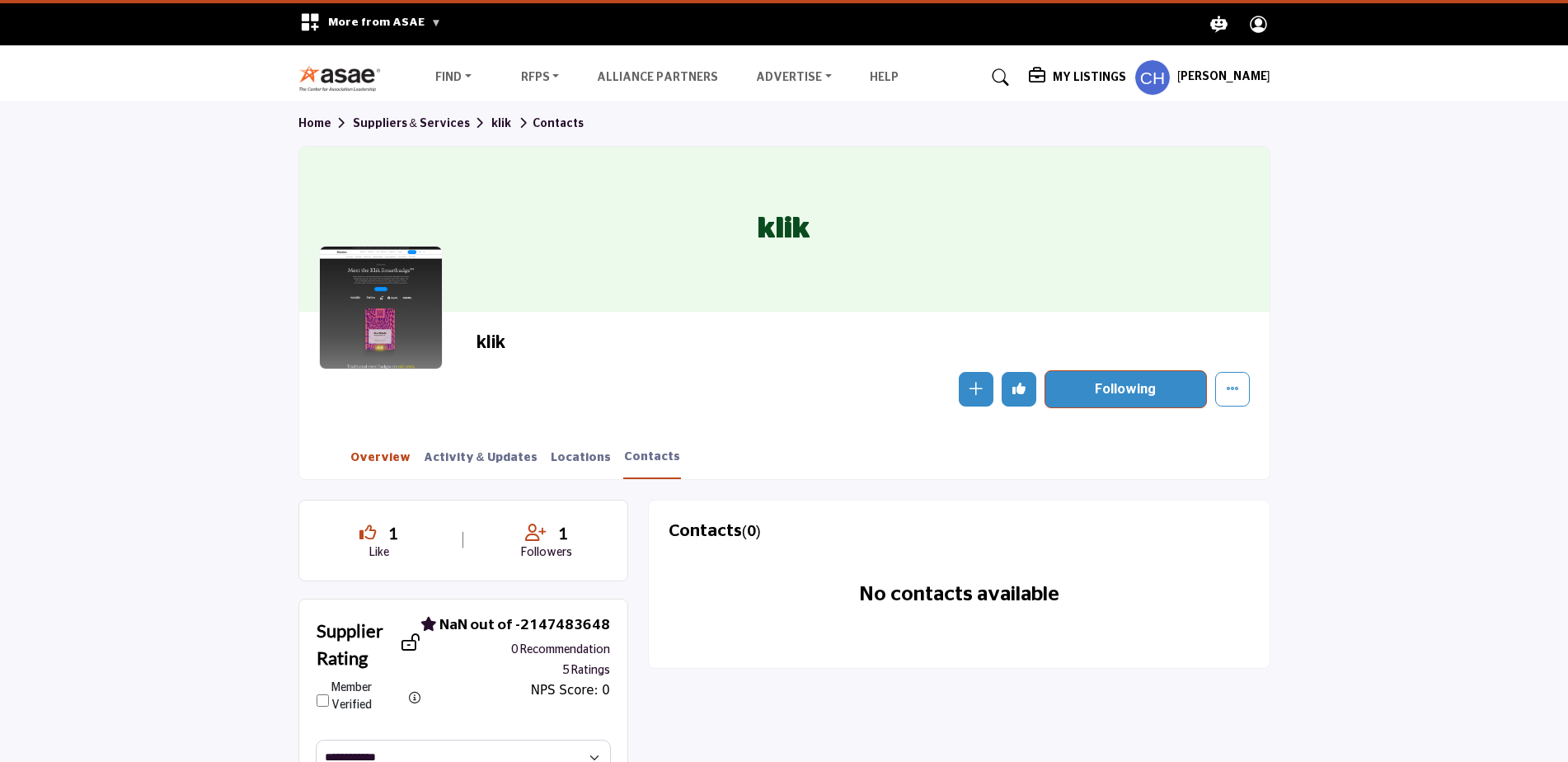
click at [387, 458] on link "Overview" at bounding box center [380, 464] width 62 height 29
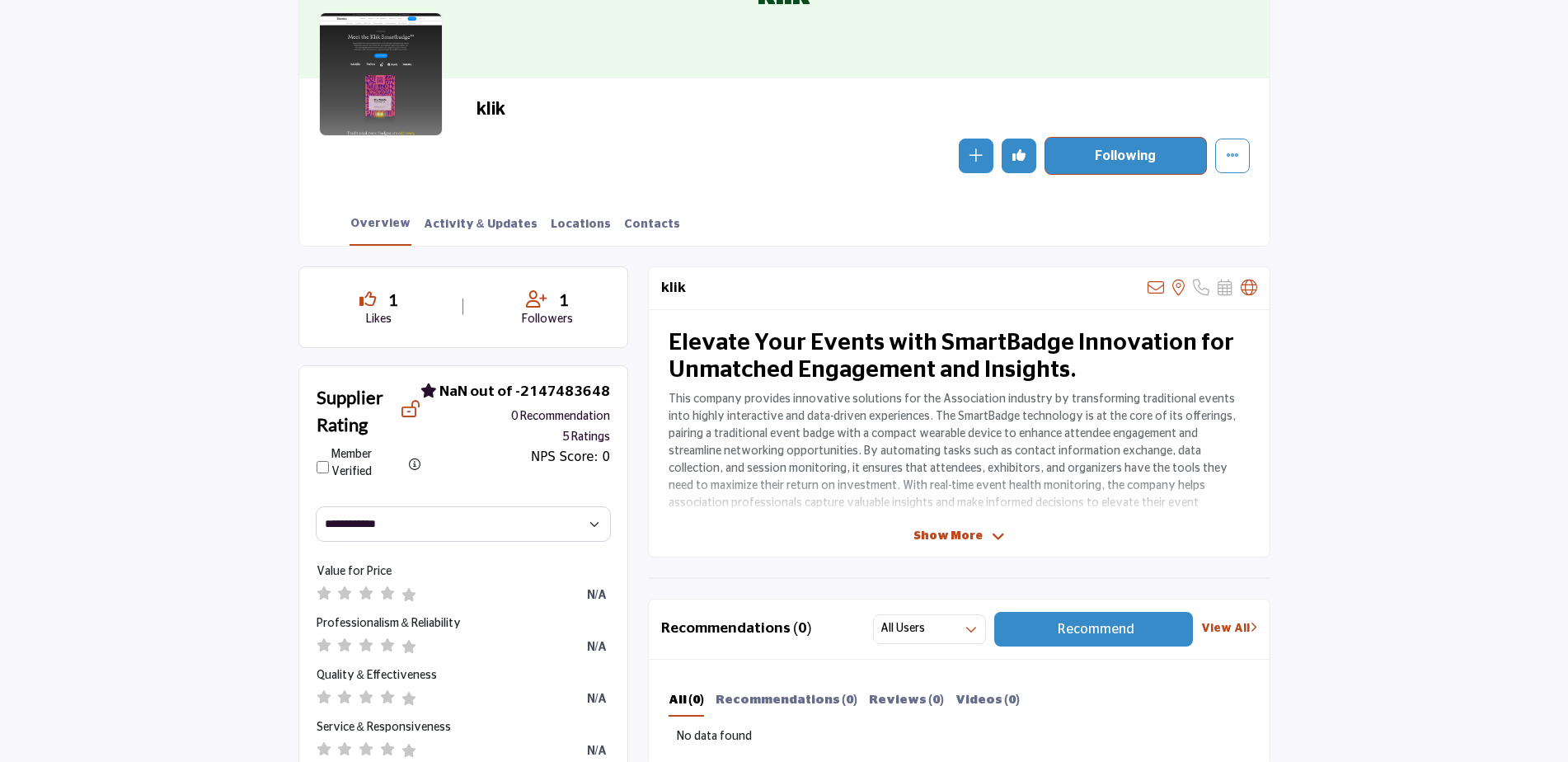
scroll to position [164, 0]
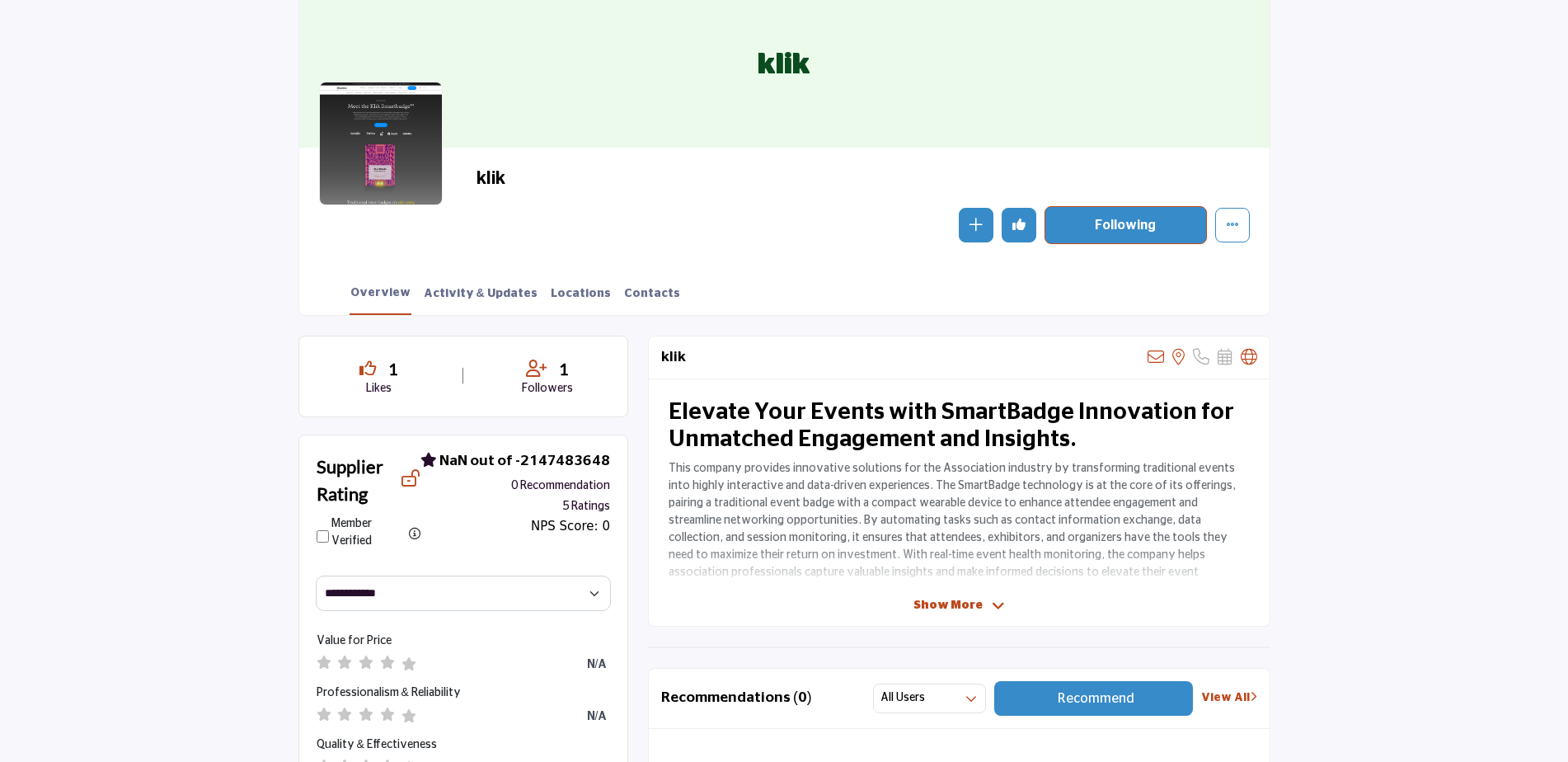
click at [975, 605] on span "Show More" at bounding box center [948, 605] width 69 height 17
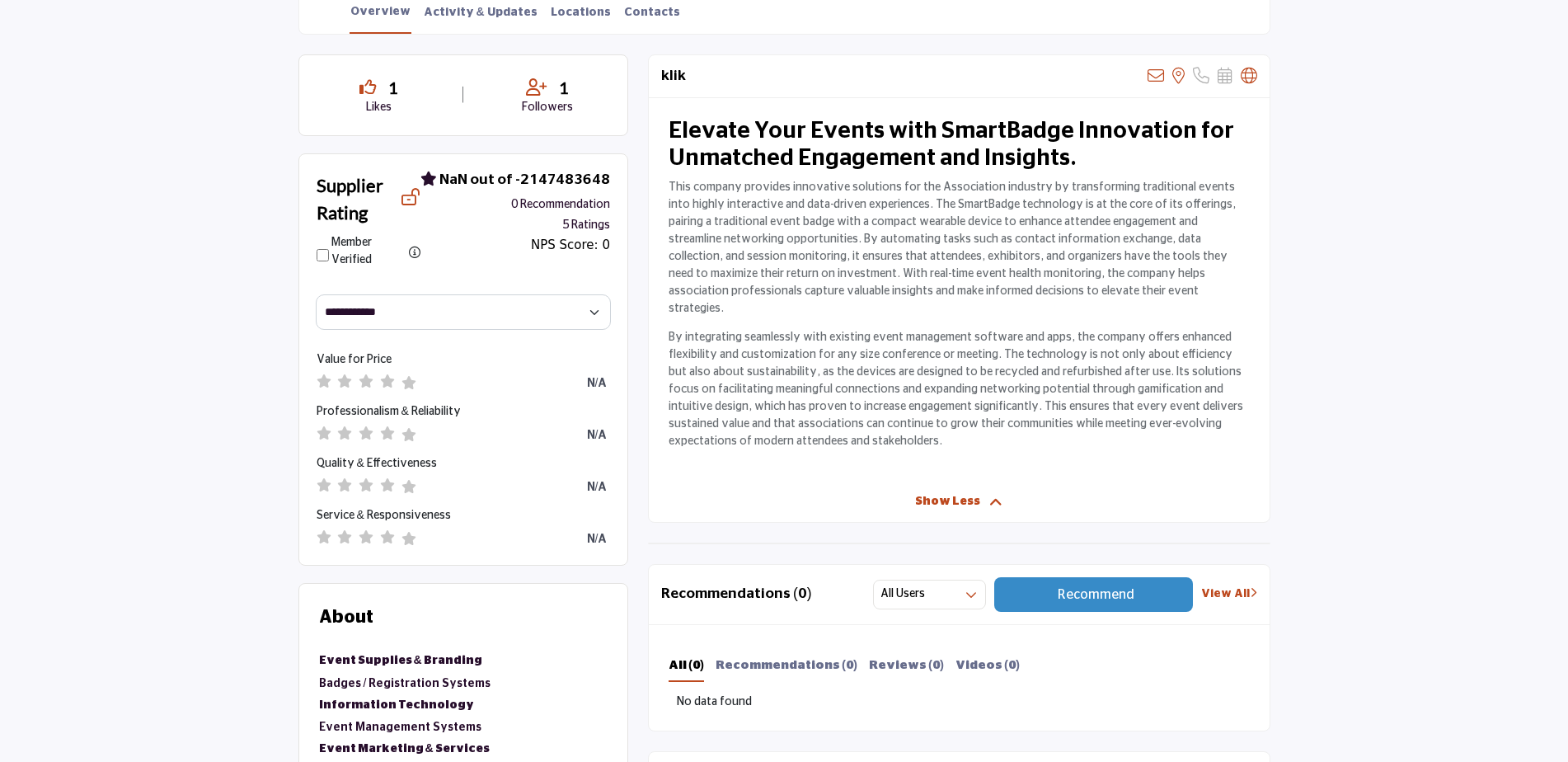
scroll to position [0, 0]
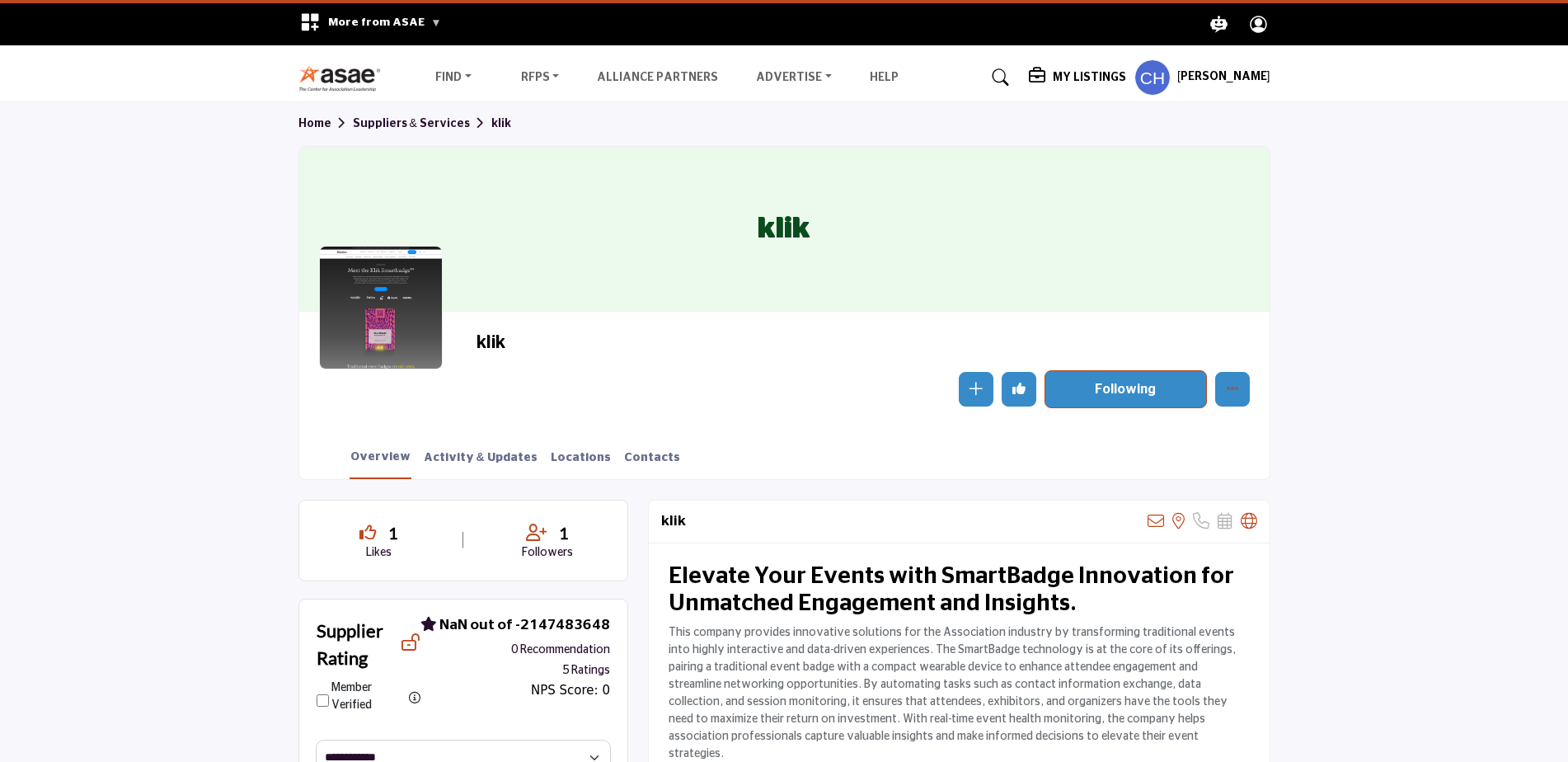
drag, startPoint x: 1252, startPoint y: 381, endPoint x: 1236, endPoint y: 387, distance: 17.1
click at [1251, 381] on div "klik Follow Following Message Recommended Claim Listing Report Page Visit Websi…" at bounding box center [784, 369] width 970 height 115
click at [1235, 388] on icon "More details" at bounding box center [1233, 388] width 13 height 13
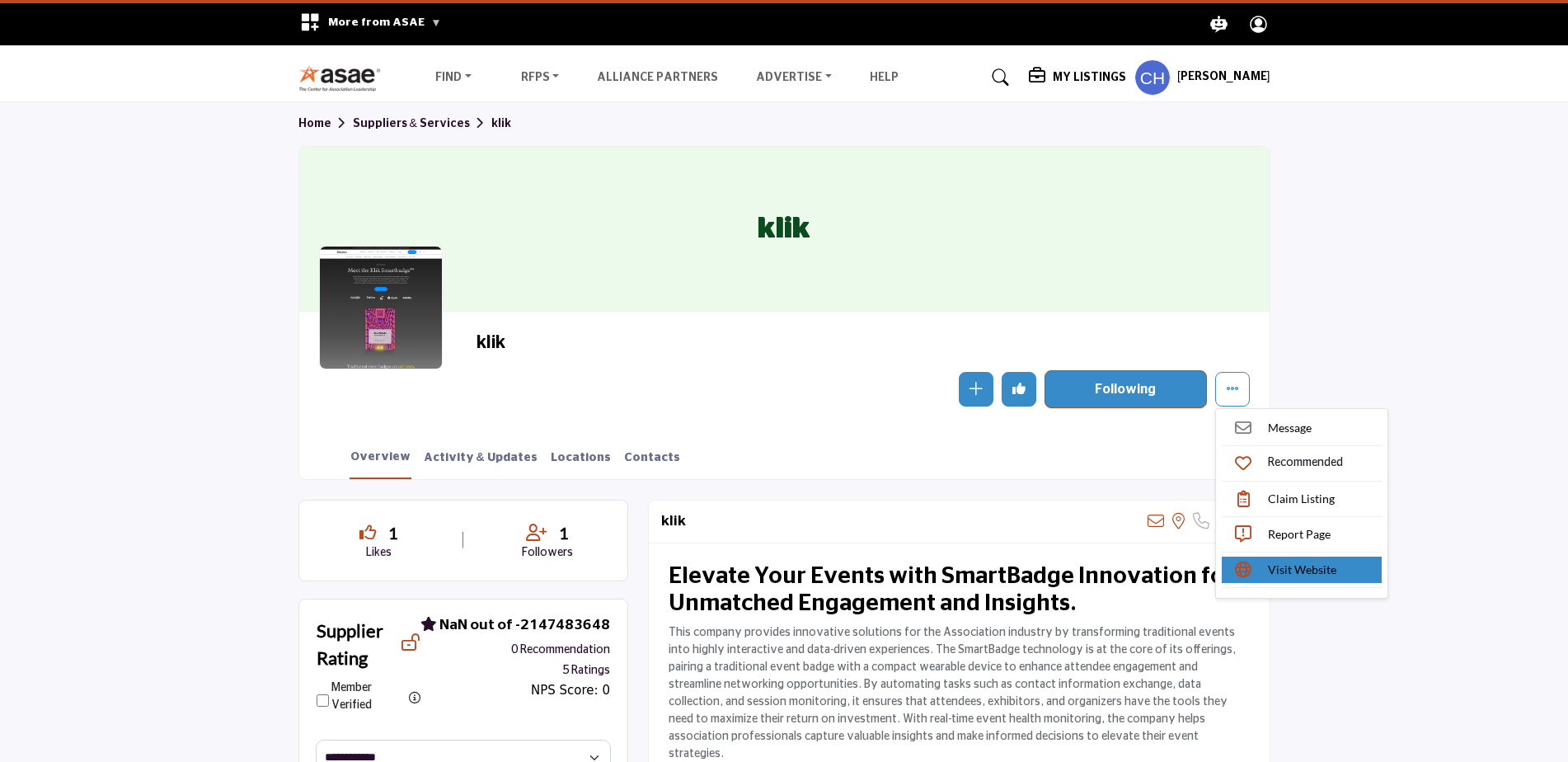
click at [1312, 575] on span "Visit Website" at bounding box center [1302, 569] width 68 height 17
